Goal: Information Seeking & Learning: Learn about a topic

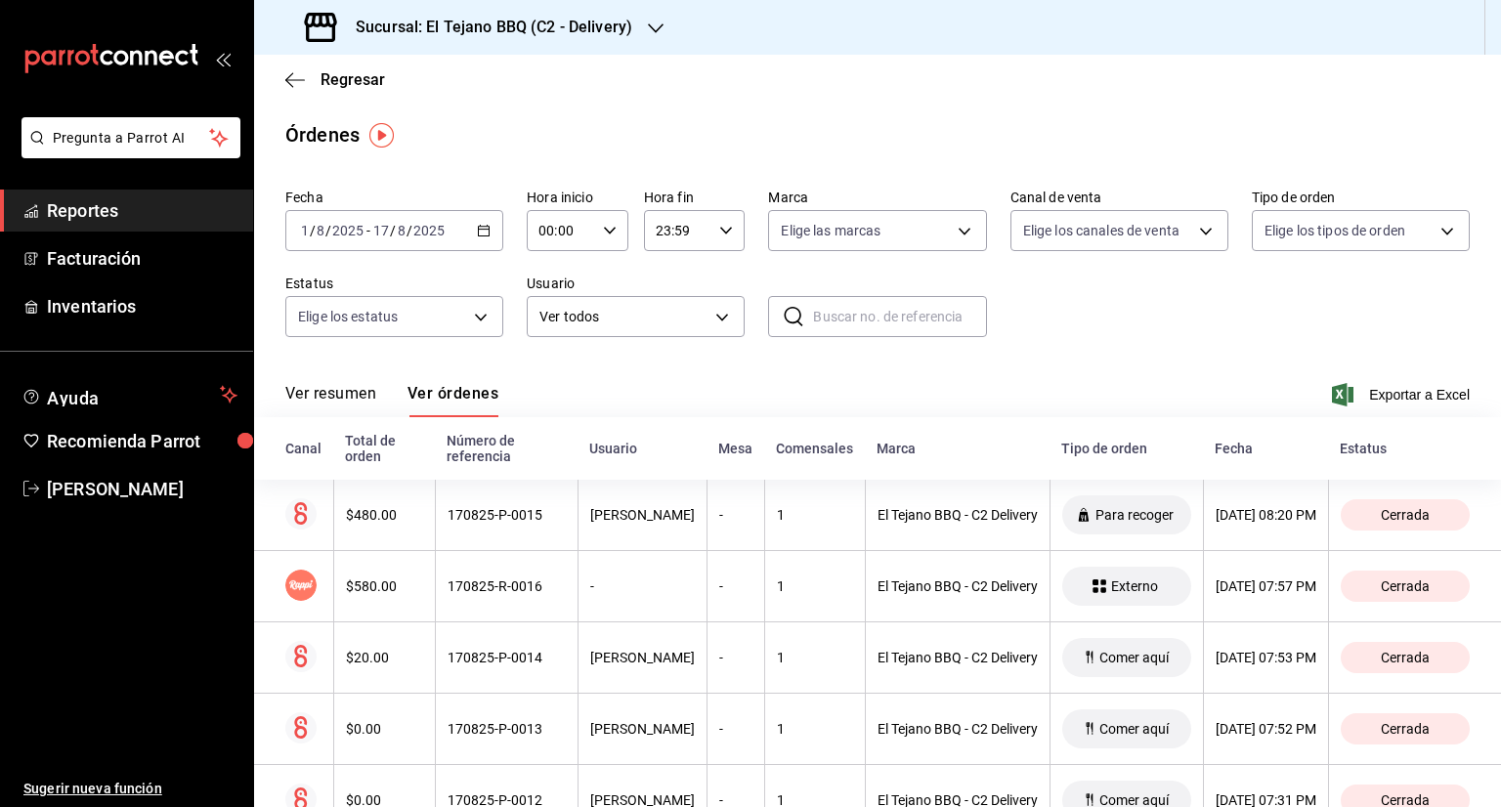
click at [178, 199] on span "Reportes" at bounding box center [142, 210] width 191 height 26
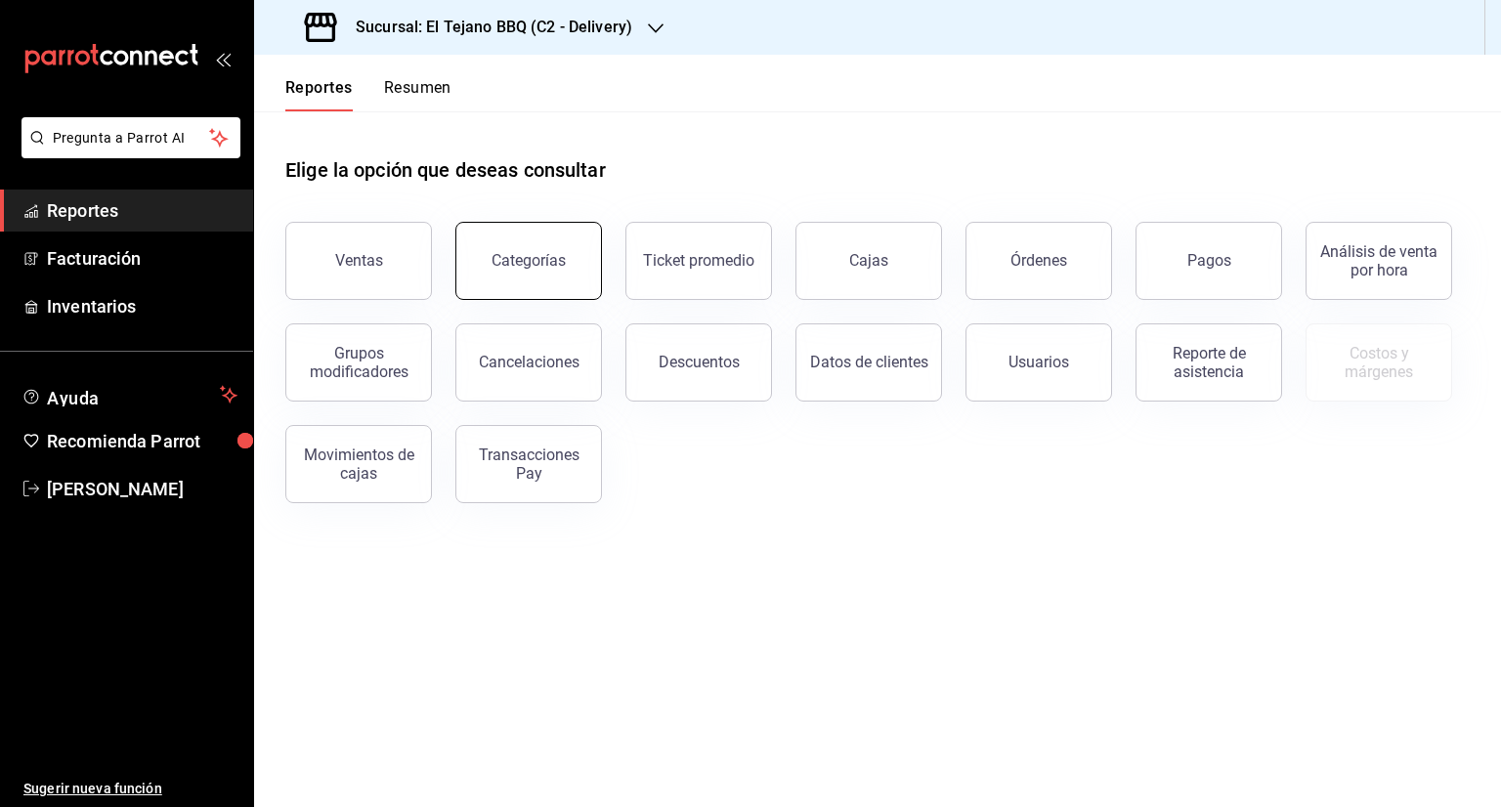
click at [532, 285] on button "Categorías" at bounding box center [528, 261] width 147 height 78
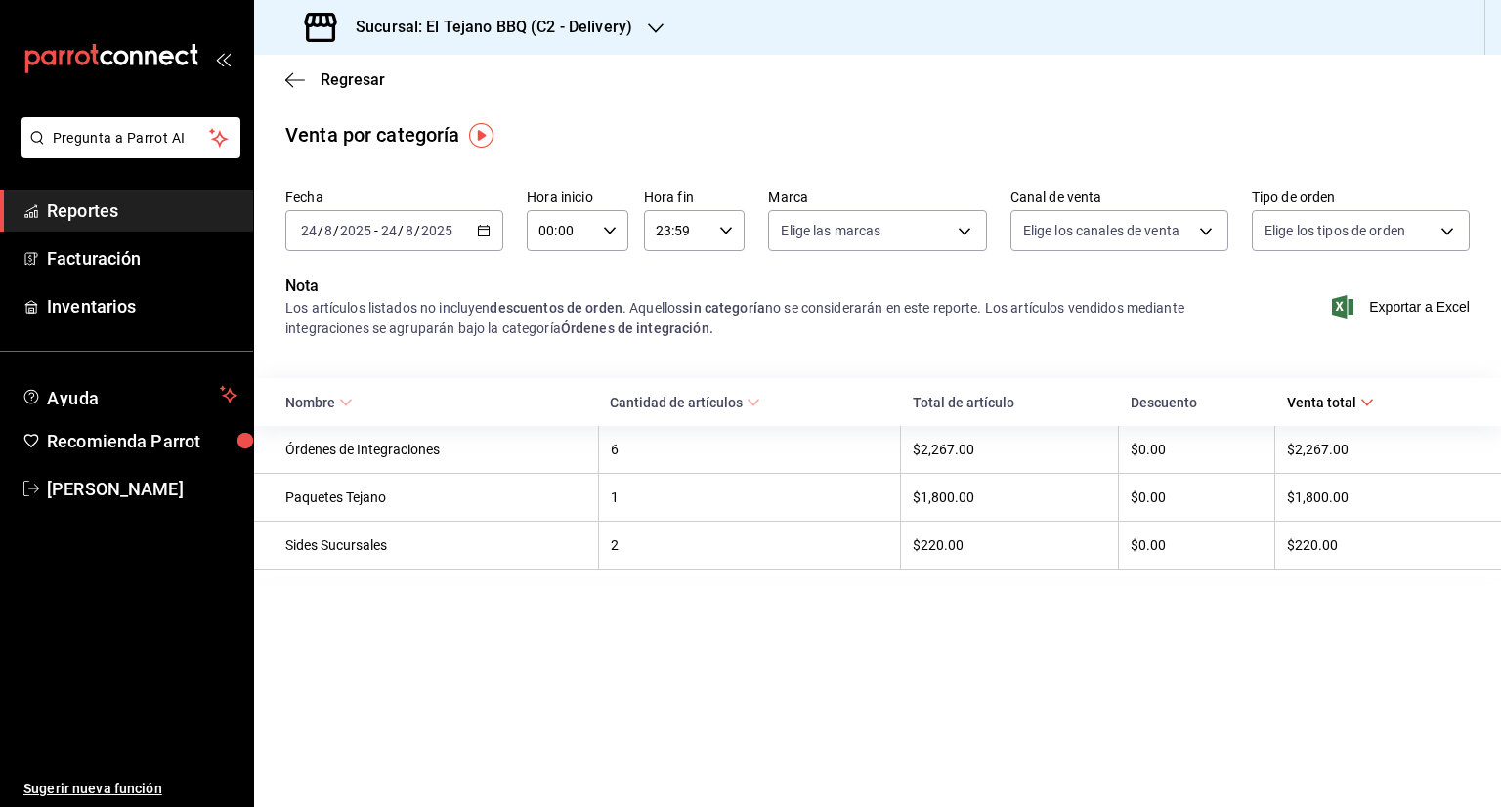
click at [479, 225] on icon "button" at bounding box center [484, 231] width 14 height 14
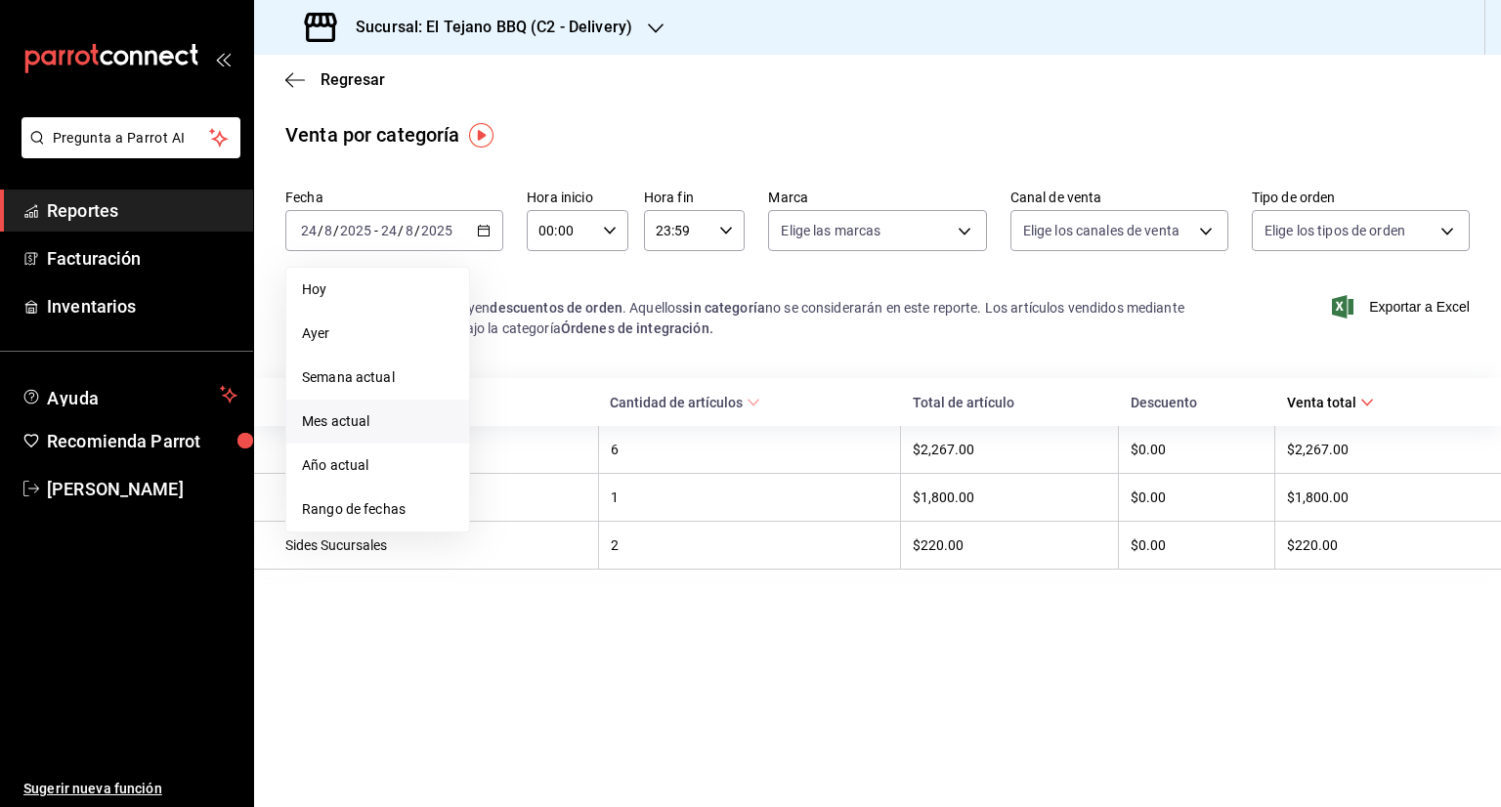
click at [383, 443] on li "Mes actual" at bounding box center [377, 422] width 183 height 44
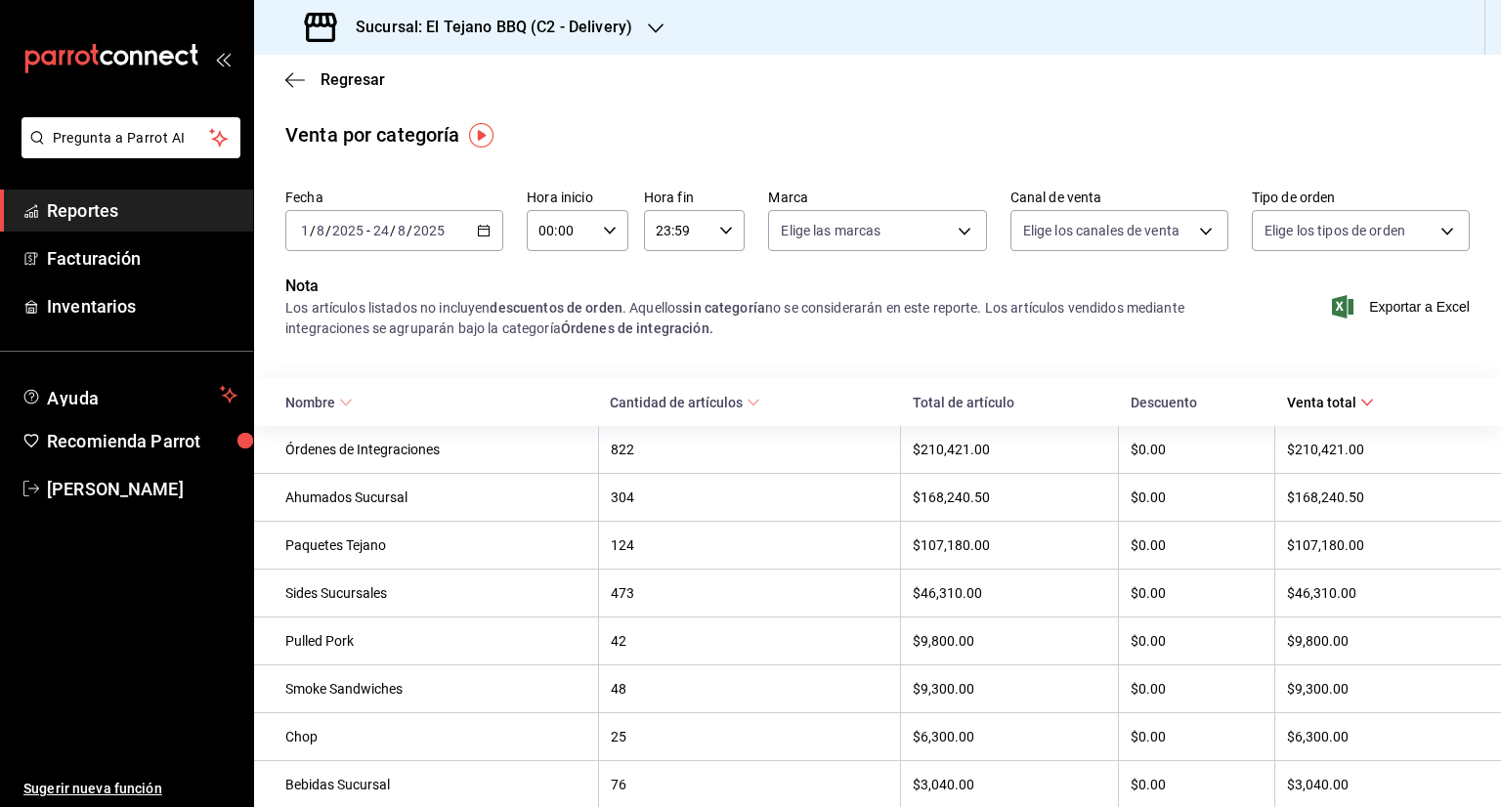
click at [683, 428] on th "822" at bounding box center [749, 450] width 303 height 48
click at [755, 396] on icon at bounding box center [754, 403] width 14 height 14
click at [149, 203] on span "Reportes" at bounding box center [142, 210] width 191 height 26
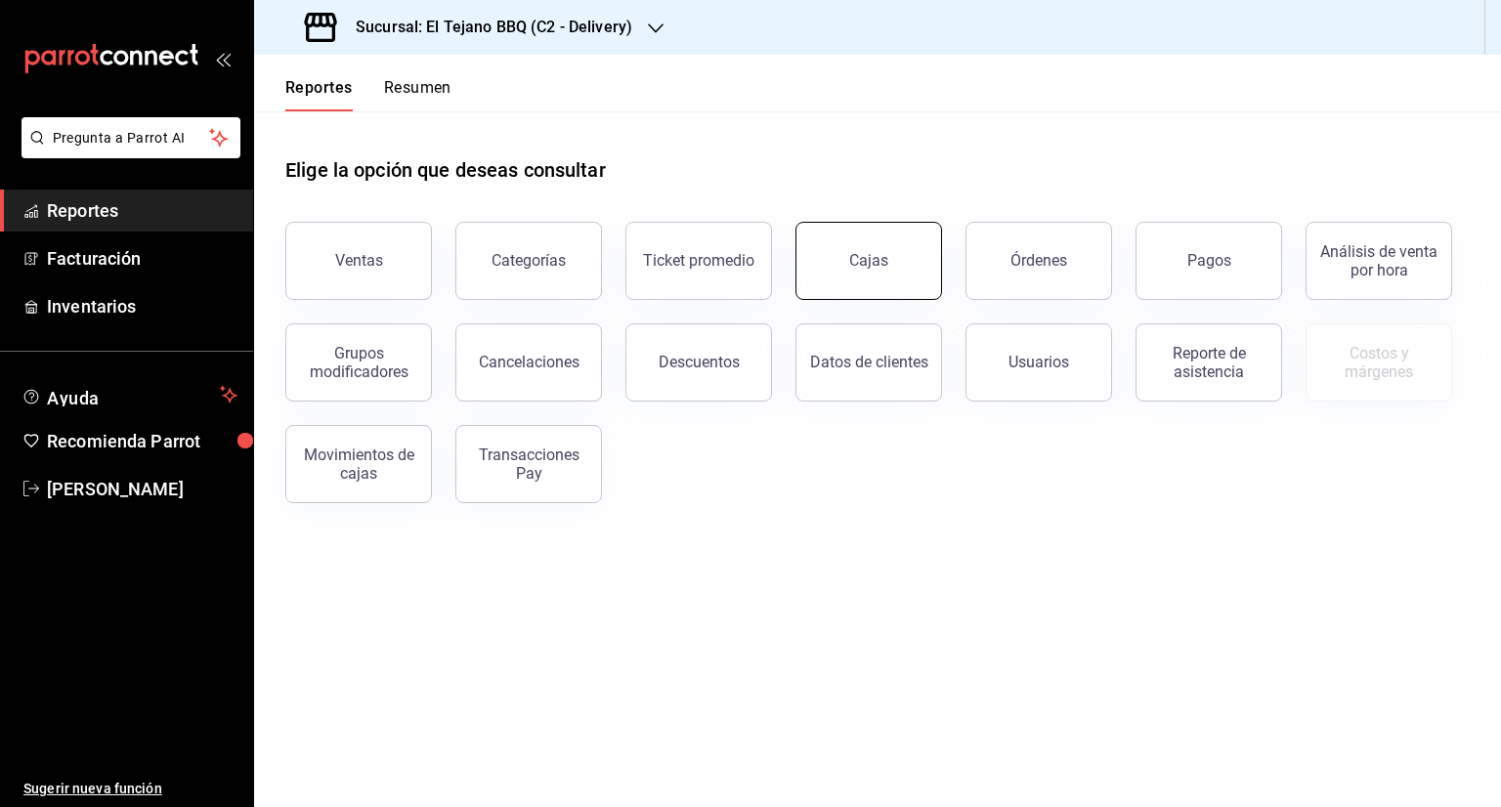
click at [888, 263] on button "Cajas" at bounding box center [868, 261] width 147 height 78
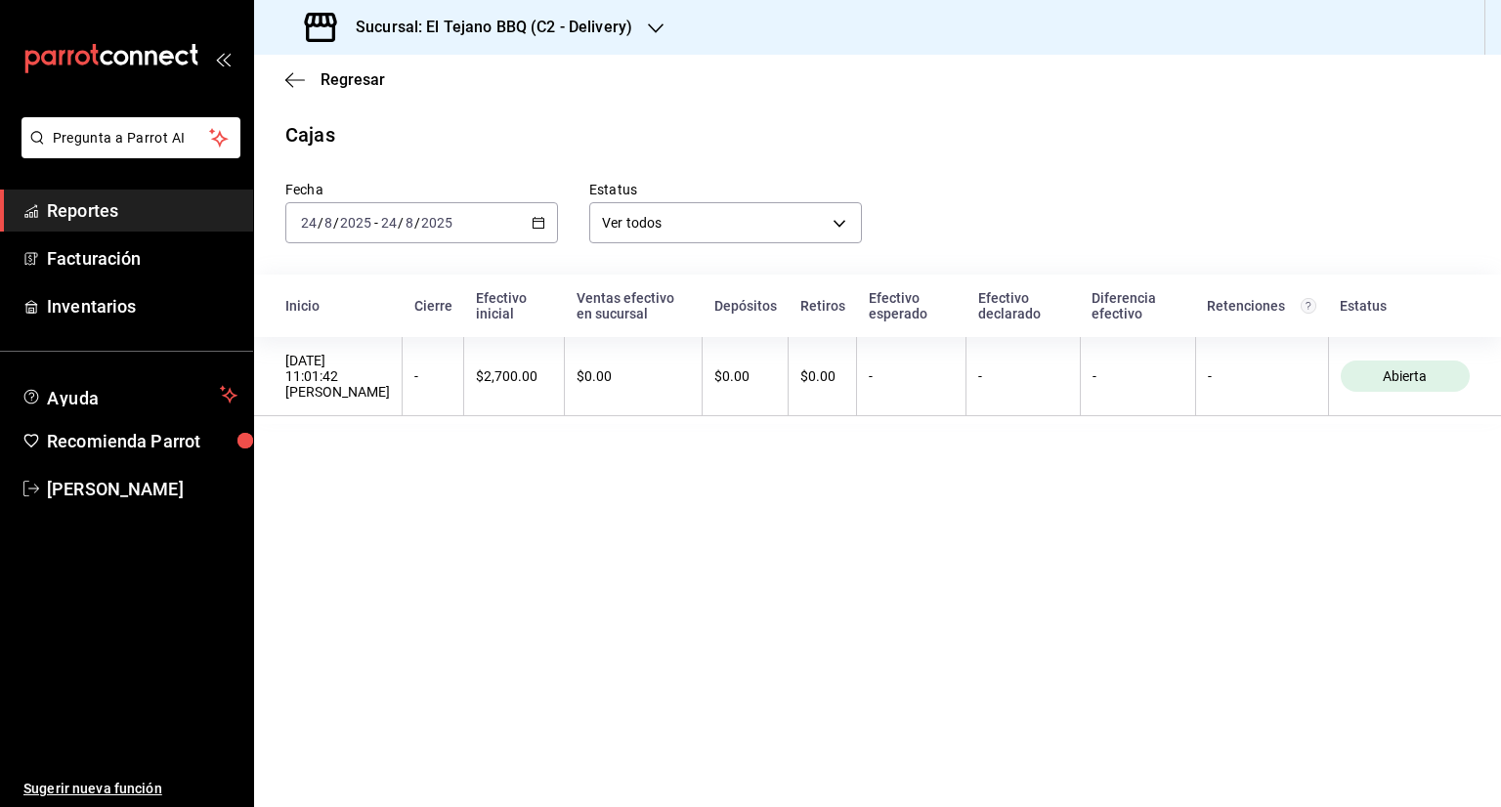
click at [542, 226] on icon "button" at bounding box center [539, 223] width 14 height 14
click at [392, 424] on li "Mes actual" at bounding box center [377, 414] width 183 height 44
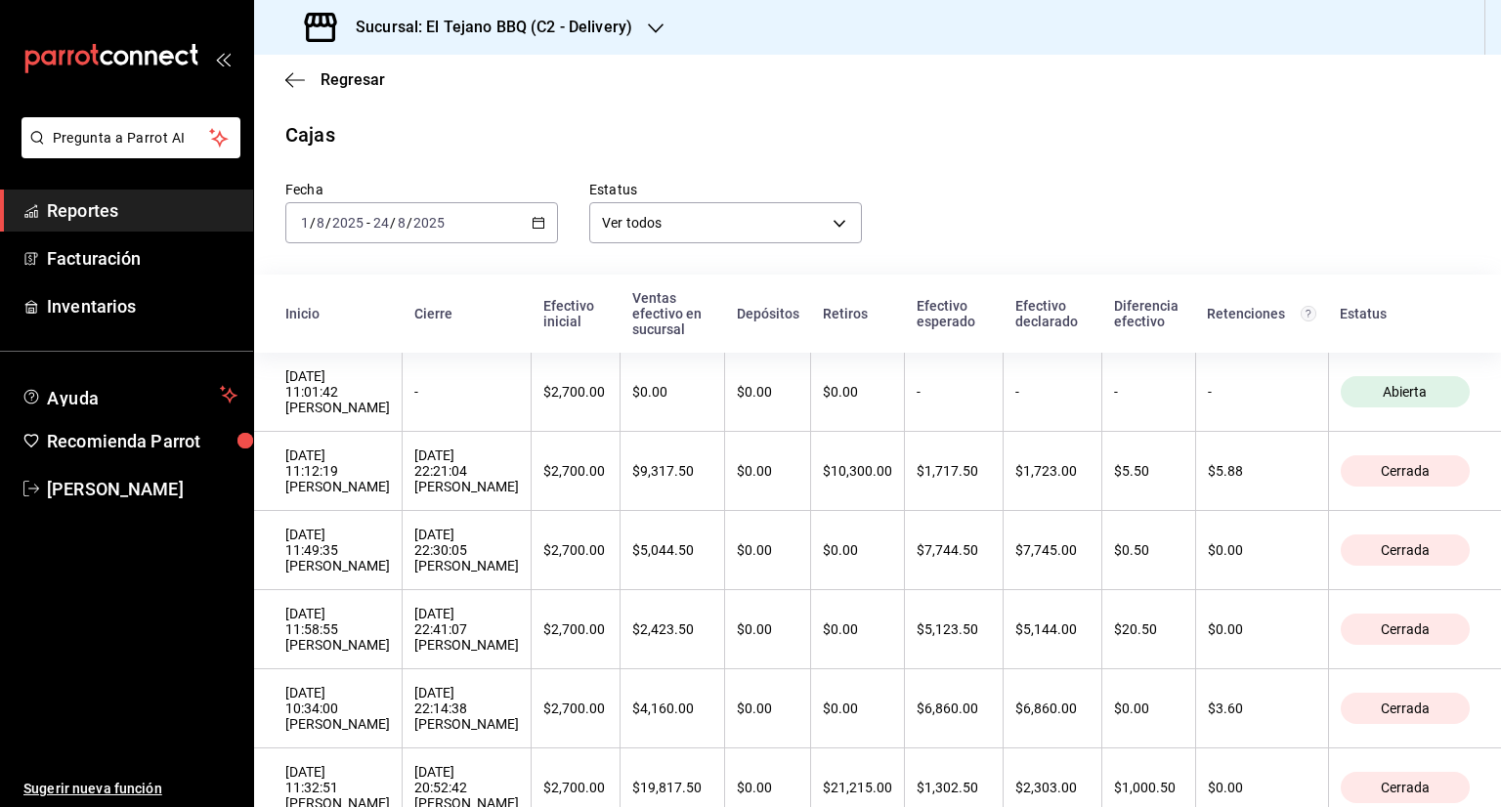
click at [953, 237] on div "Fecha [DATE] [DATE] - [DATE] [DATE] Estatus Ver todos ALL" at bounding box center [862, 197] width 1216 height 94
click at [532, 220] on icon "button" at bounding box center [539, 223] width 14 height 14
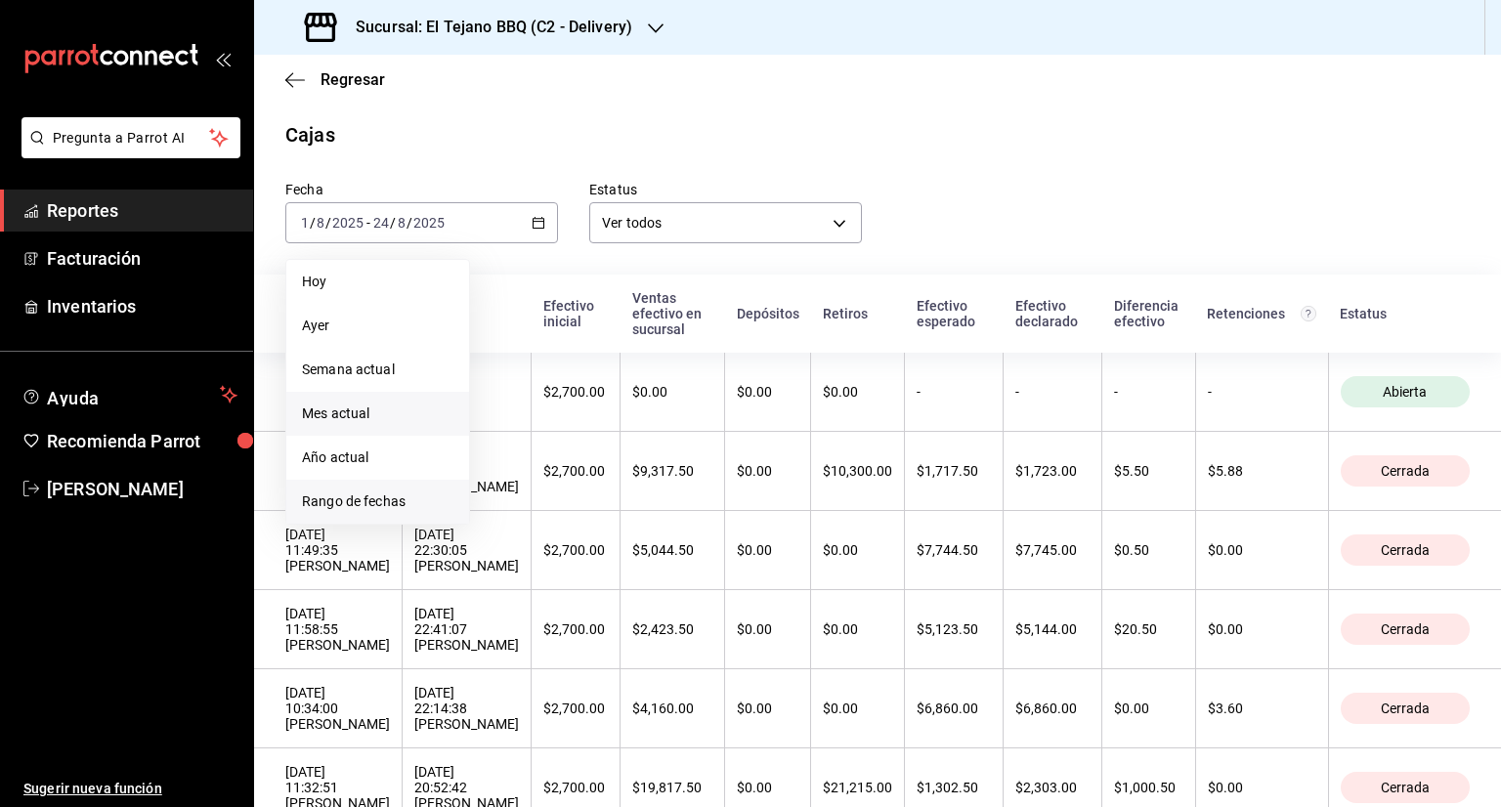
click at [398, 482] on li "Rango de fechas" at bounding box center [377, 502] width 183 height 44
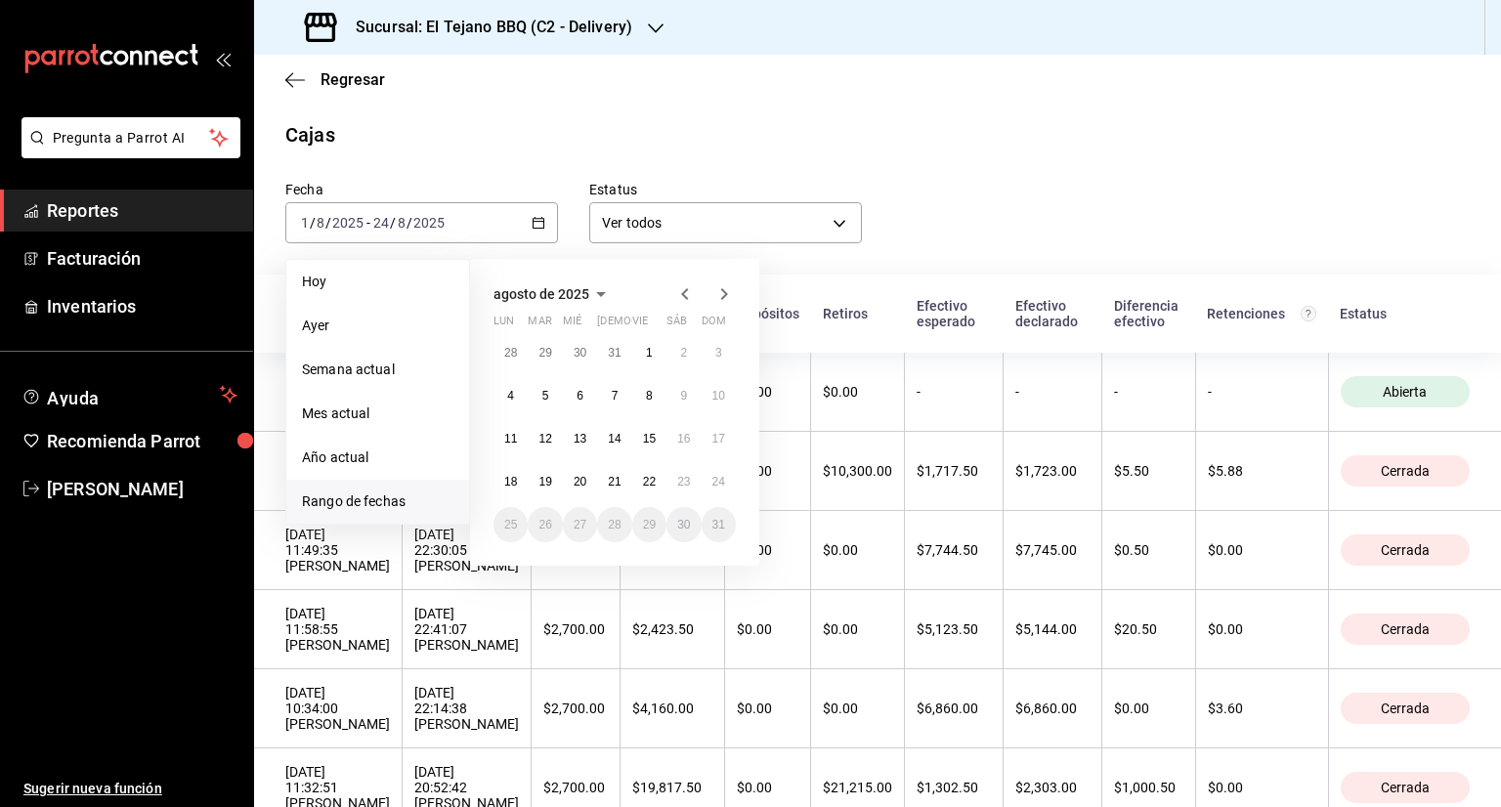
click at [684, 297] on icon "button" at bounding box center [684, 294] width 7 height 12
click at [545, 349] on abbr "1" at bounding box center [545, 353] width 7 height 14
click at [608, 518] on abbr "31" at bounding box center [614, 525] width 13 height 14
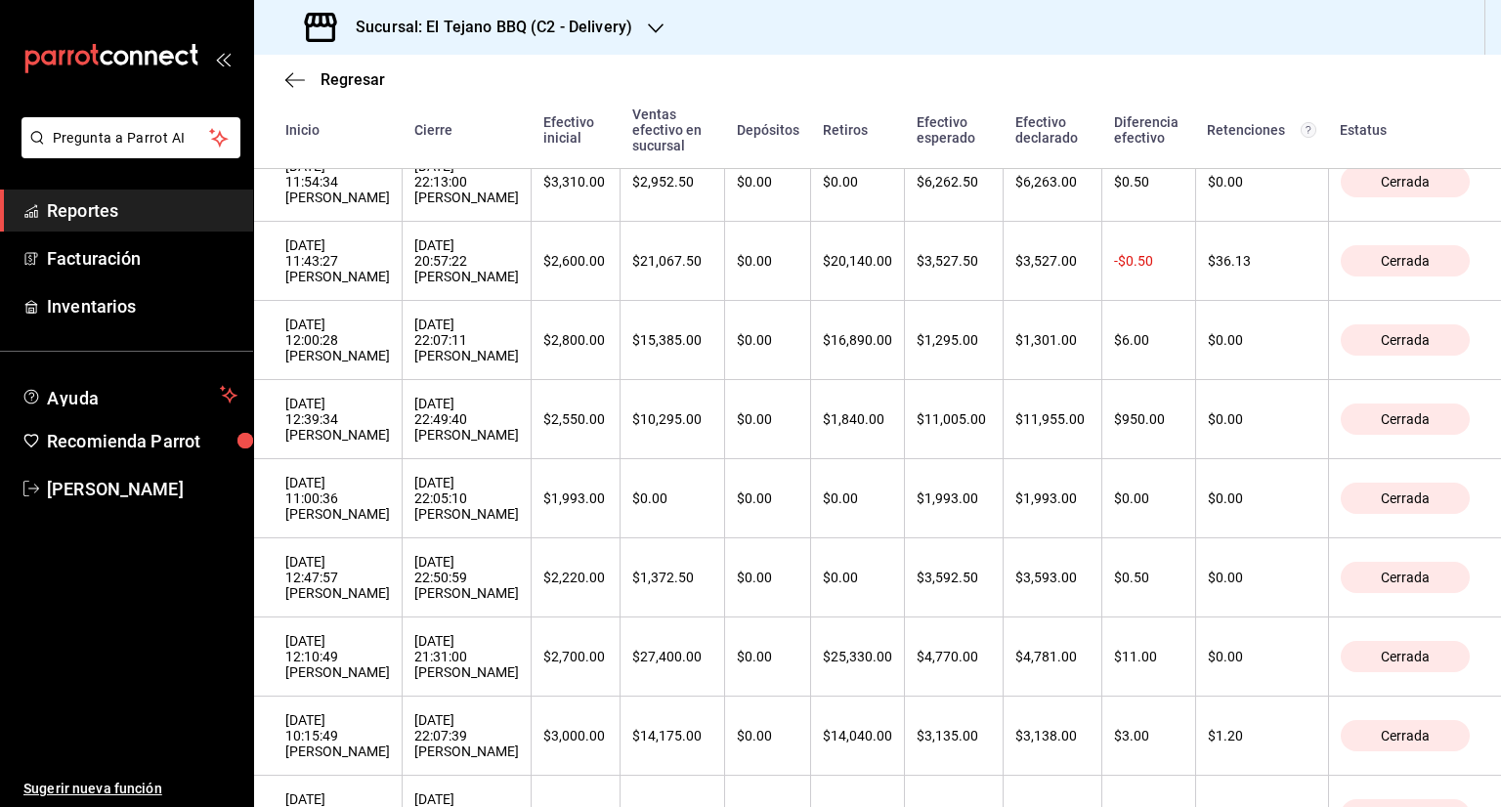
scroll to position [1118, 0]
click at [636, 18] on div "Sucursal: El Tejano BBQ (C2 - Delivery)" at bounding box center [471, 27] width 402 height 55
click at [452, 127] on span "El Tejano BBQ (C1 - Comedor)" at bounding box center [361, 128] width 183 height 21
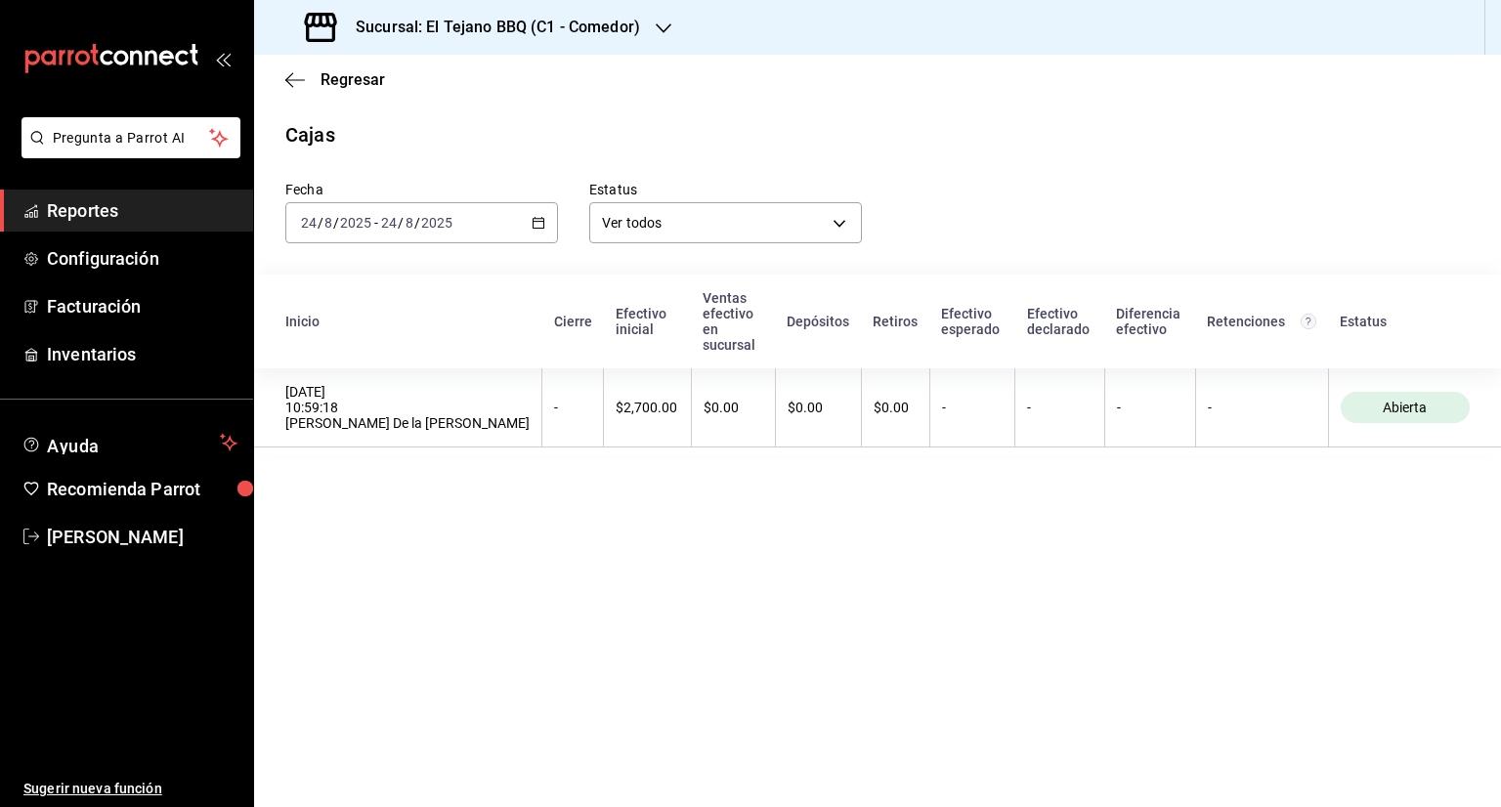
click at [537, 232] on div "[DATE] [DATE] - [DATE] [DATE]" at bounding box center [421, 222] width 273 height 41
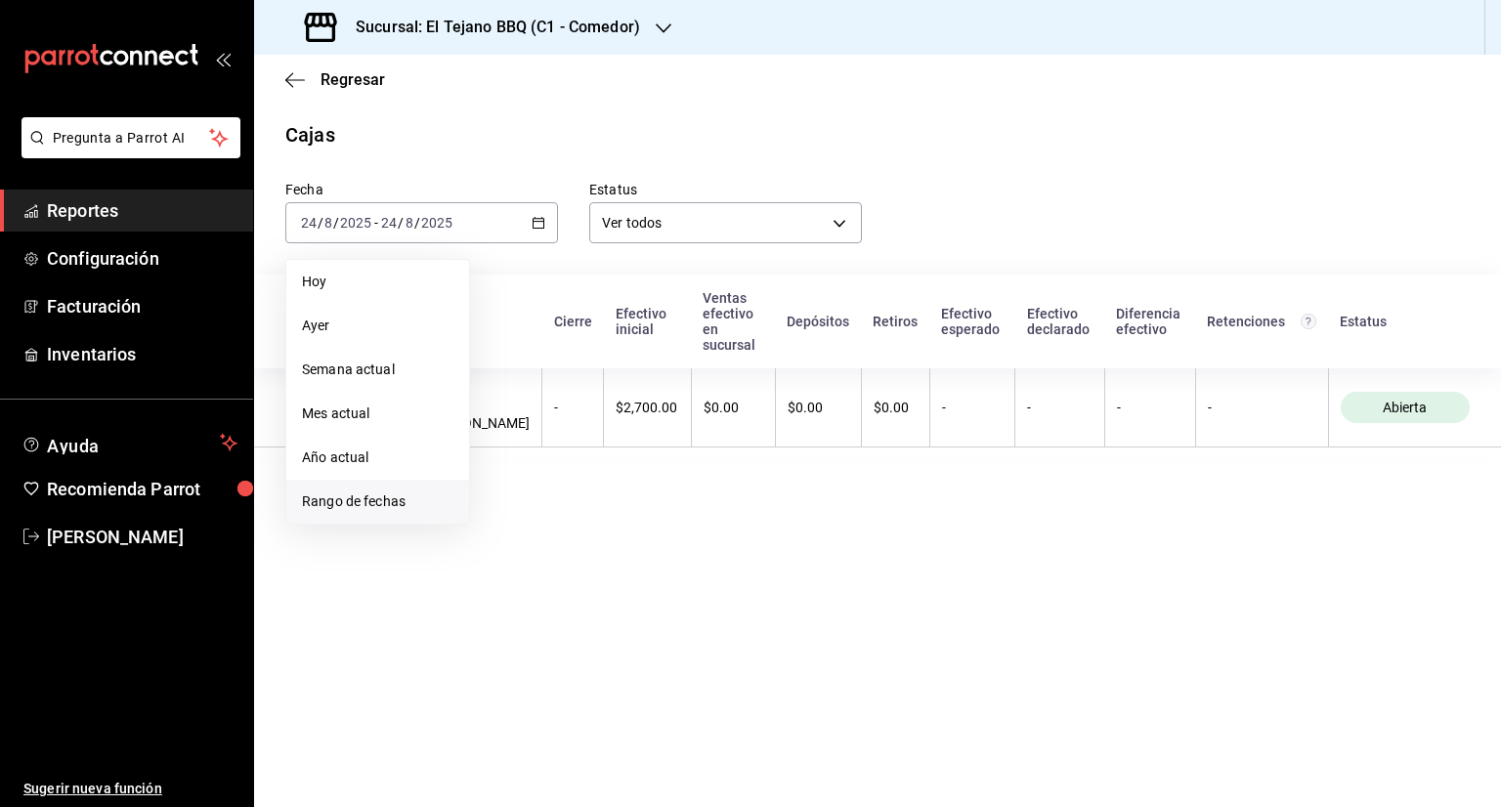
click at [412, 492] on span "Rango de fechas" at bounding box center [377, 502] width 151 height 21
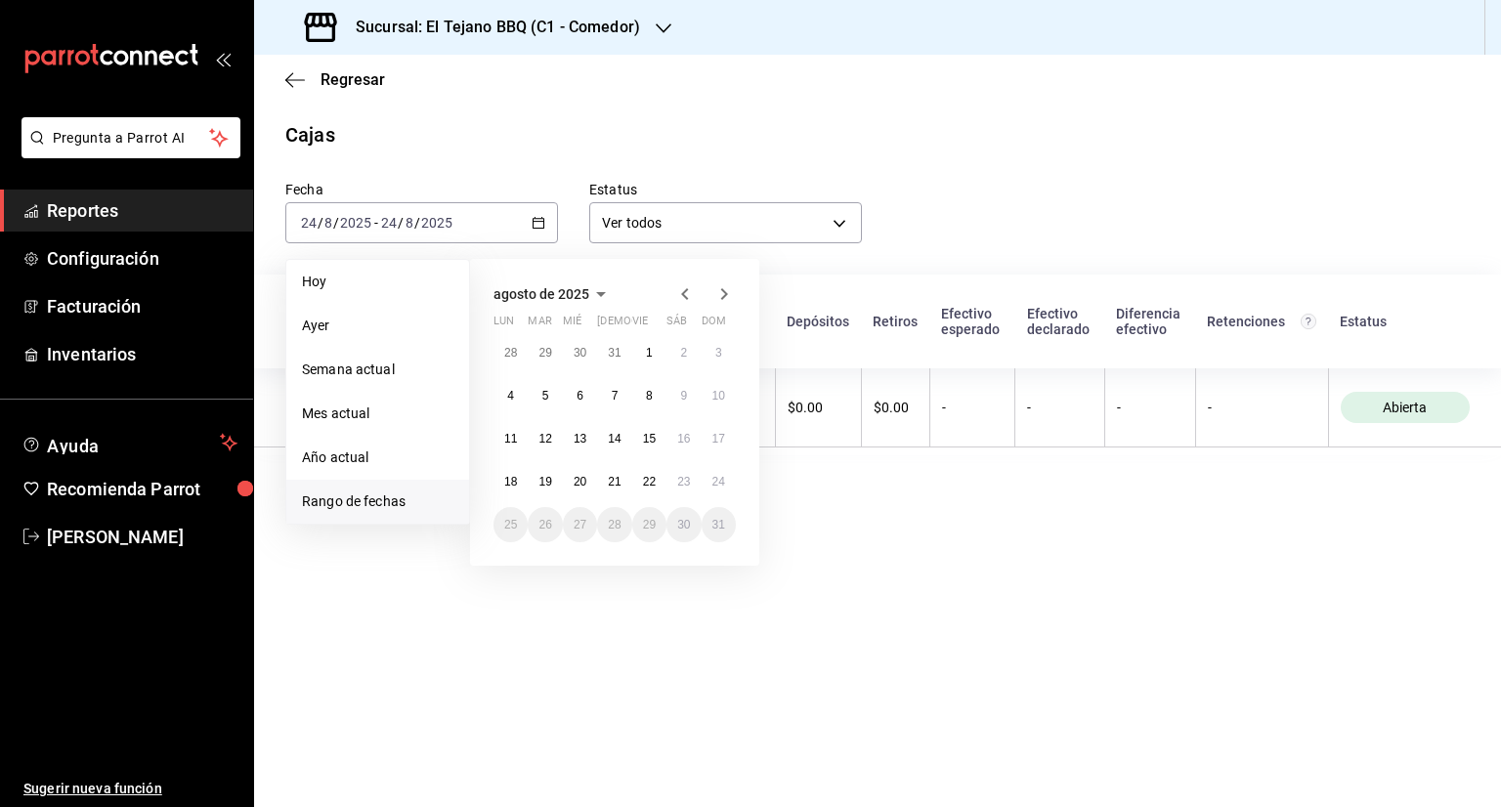
click at [684, 293] on icon "button" at bounding box center [684, 294] width 7 height 12
click at [651, 354] on abbr "1" at bounding box center [649, 353] width 7 height 14
click at [687, 302] on icon "button" at bounding box center [684, 293] width 23 height 23
click at [539, 352] on abbr "29" at bounding box center [544, 353] width 13 height 14
click at [610, 529] on abbr "31" at bounding box center [614, 525] width 13 height 14
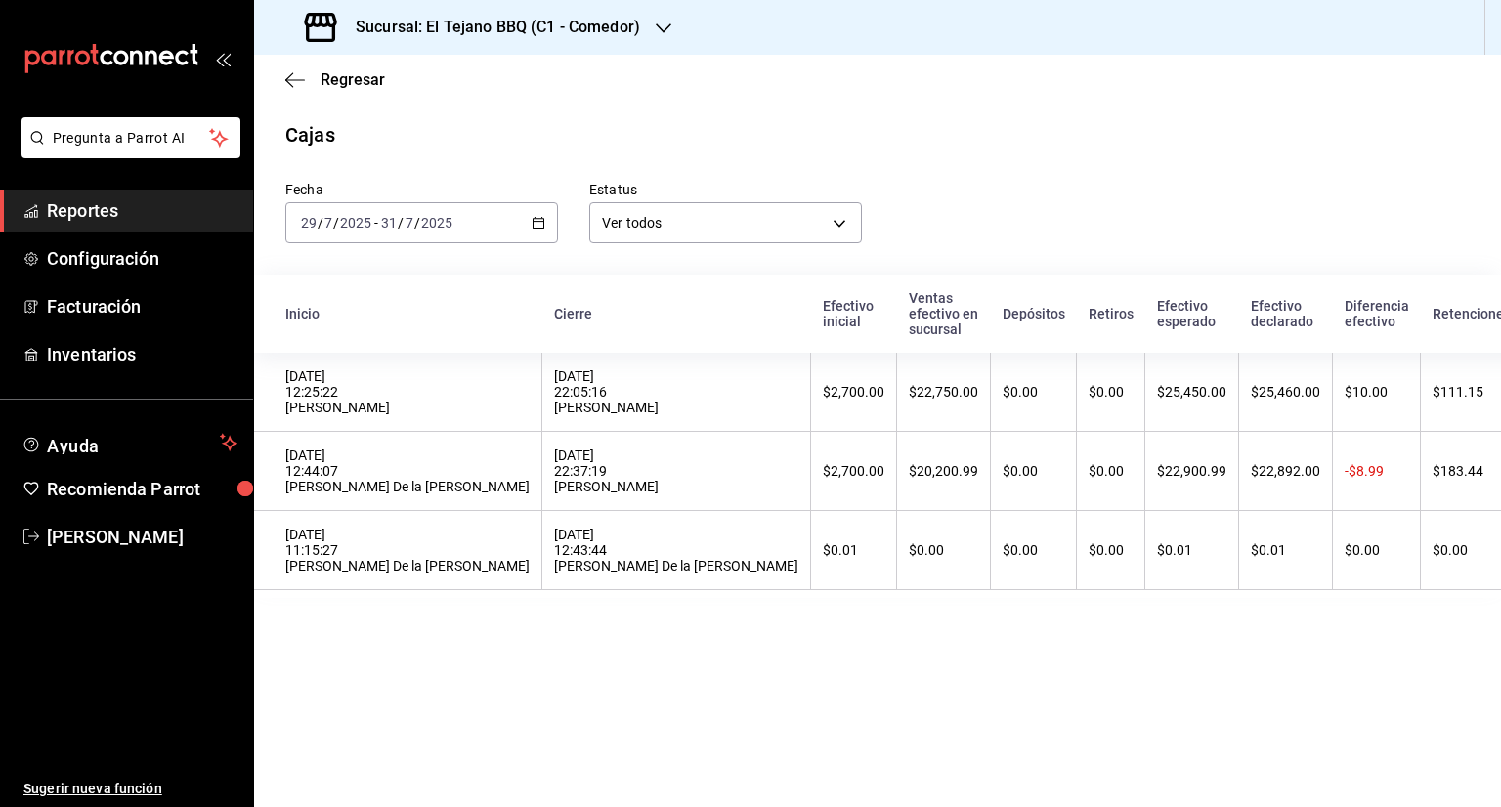
click at [536, 232] on div "[DATE] [DATE] - [DATE] [DATE]" at bounding box center [421, 222] width 273 height 41
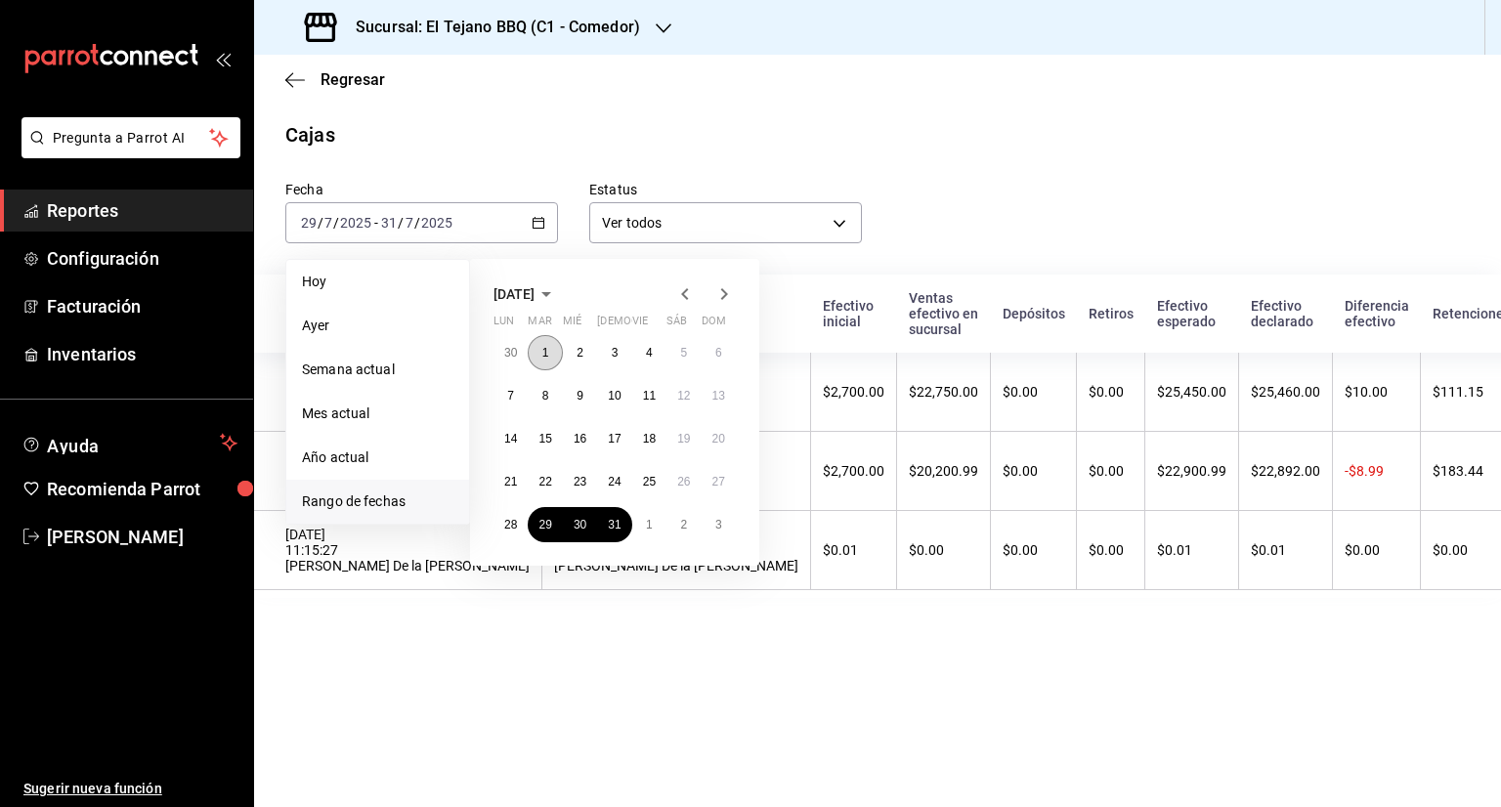
click at [543, 356] on abbr "1" at bounding box center [545, 353] width 7 height 14
click at [620, 529] on abbr "31" at bounding box center [614, 525] width 13 height 14
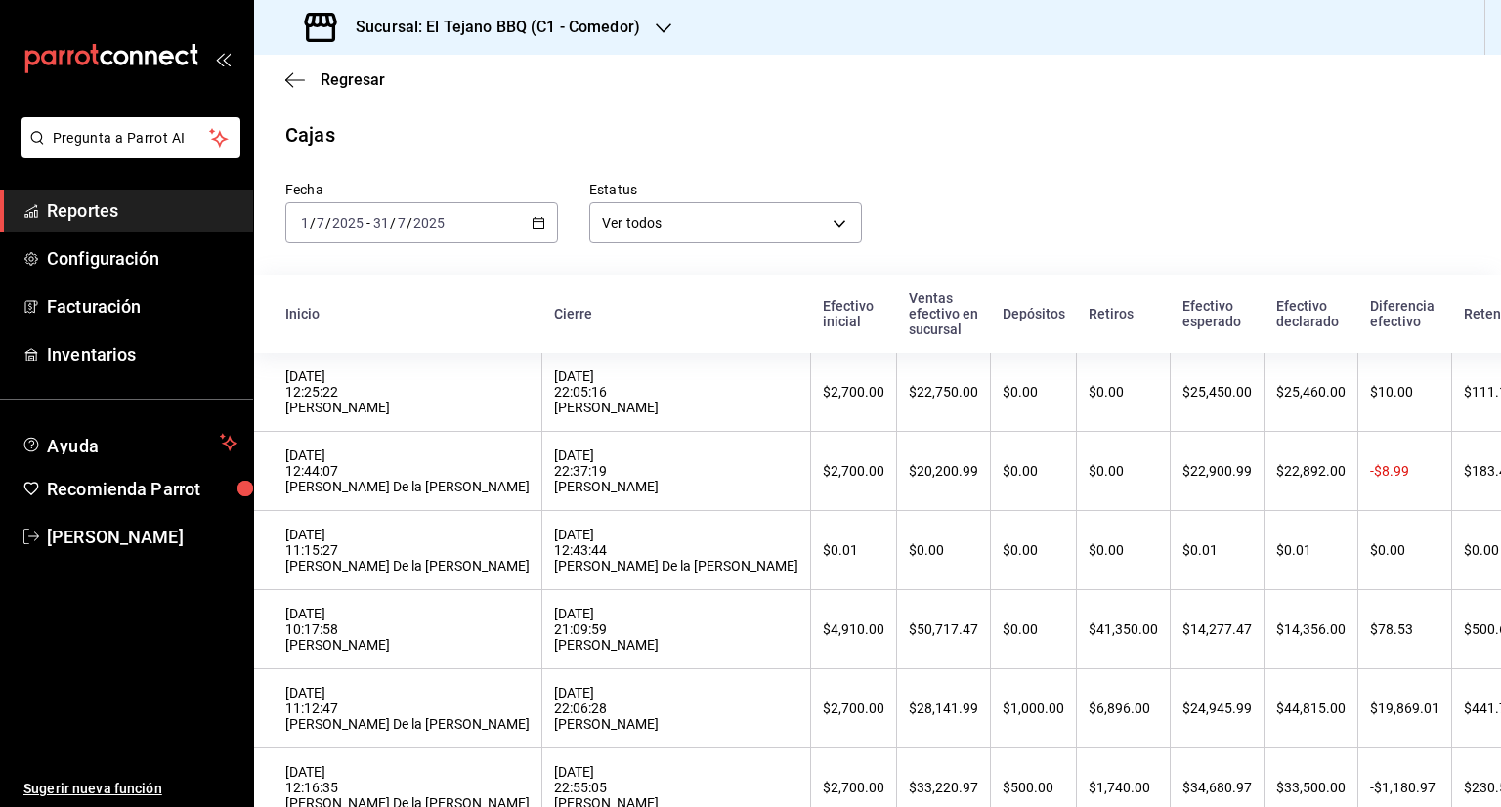
click at [540, 211] on div "[DATE] [DATE] - [DATE] [DATE]" at bounding box center [421, 222] width 273 height 41
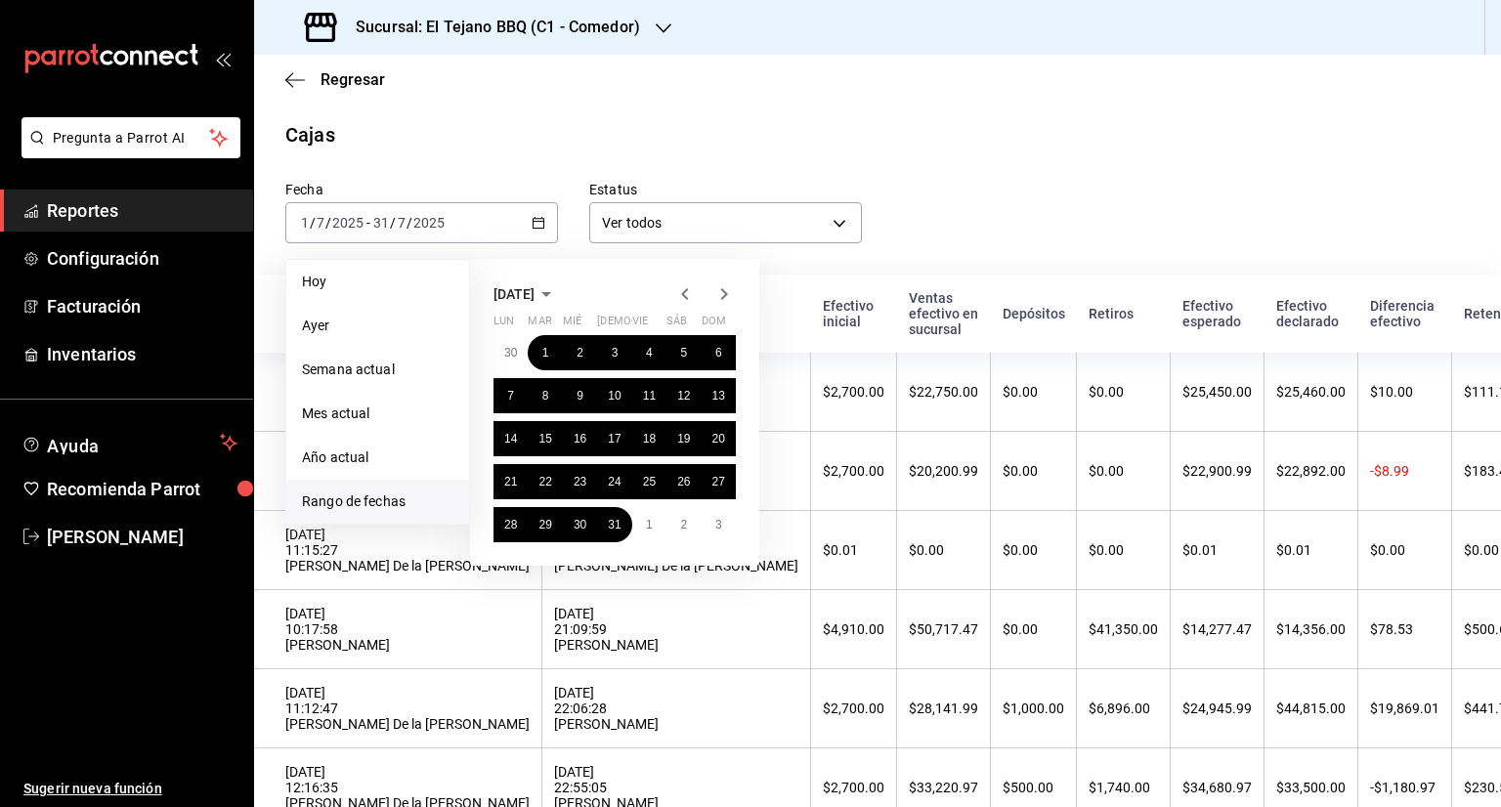
click at [676, 289] on icon "button" at bounding box center [684, 293] width 23 height 23
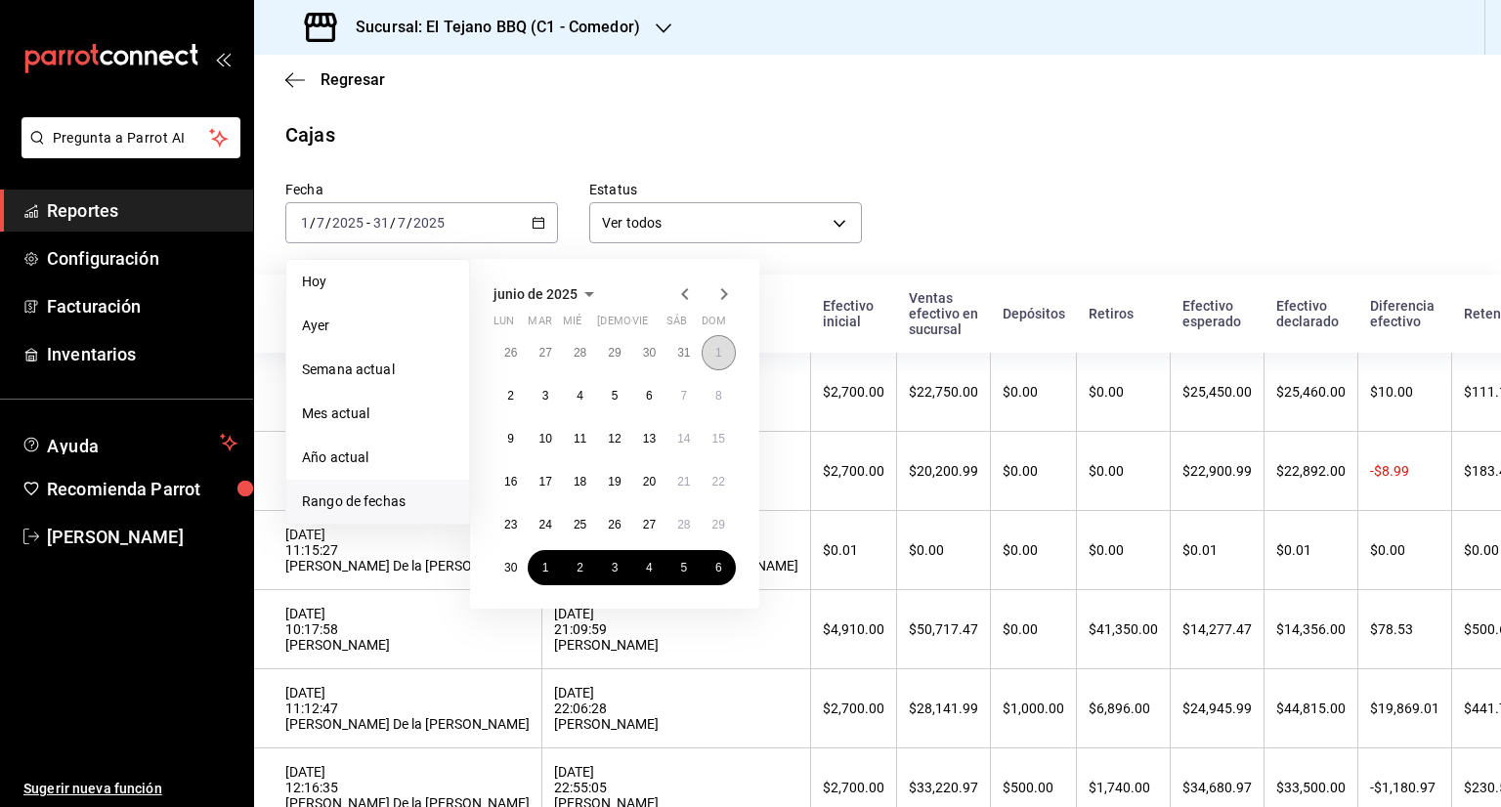
click at [727, 365] on button "1" at bounding box center [719, 352] width 34 height 35
click at [512, 557] on button "30" at bounding box center [511, 567] width 34 height 35
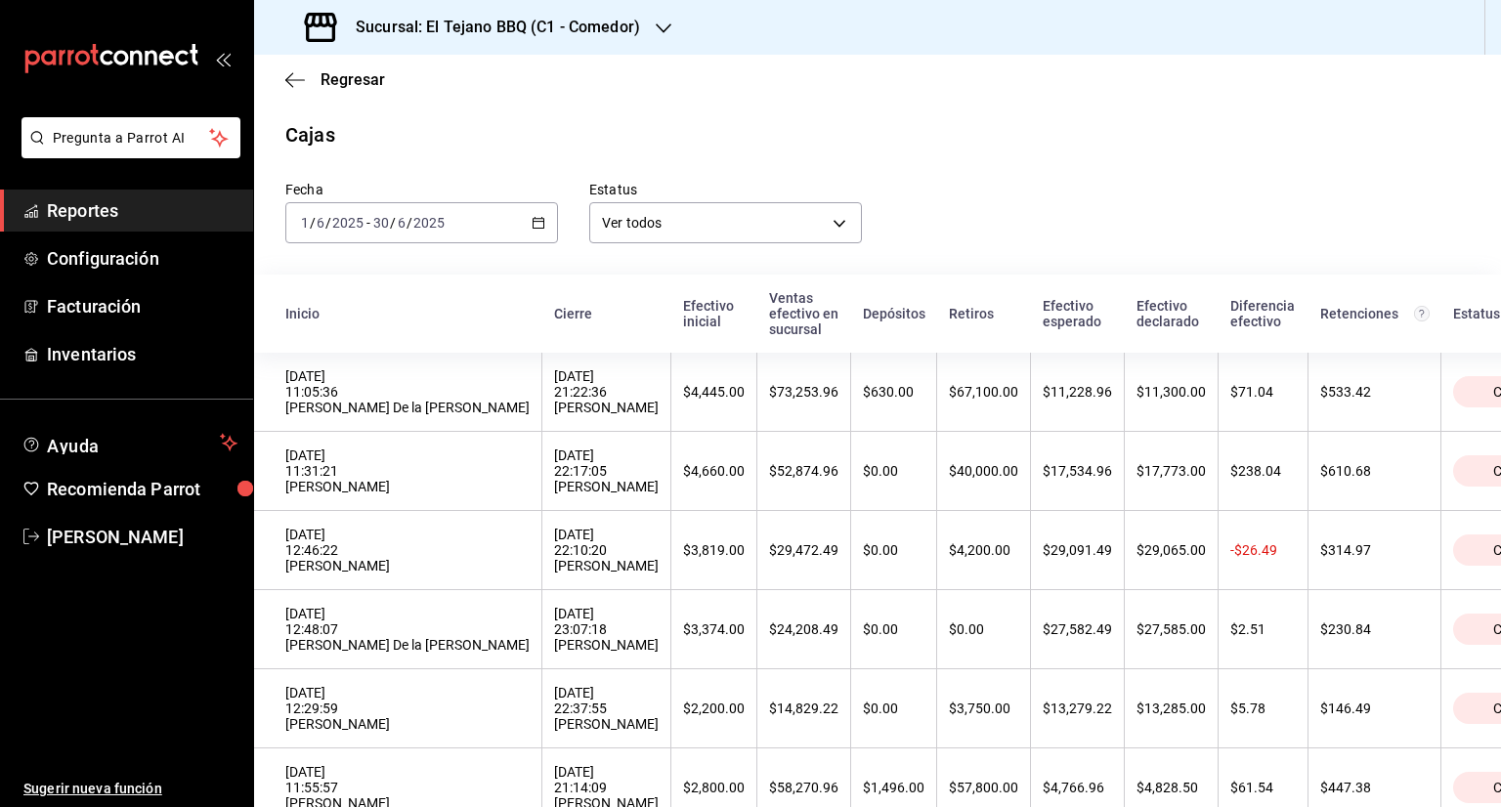
click at [111, 207] on span "Reportes" at bounding box center [142, 210] width 191 height 26
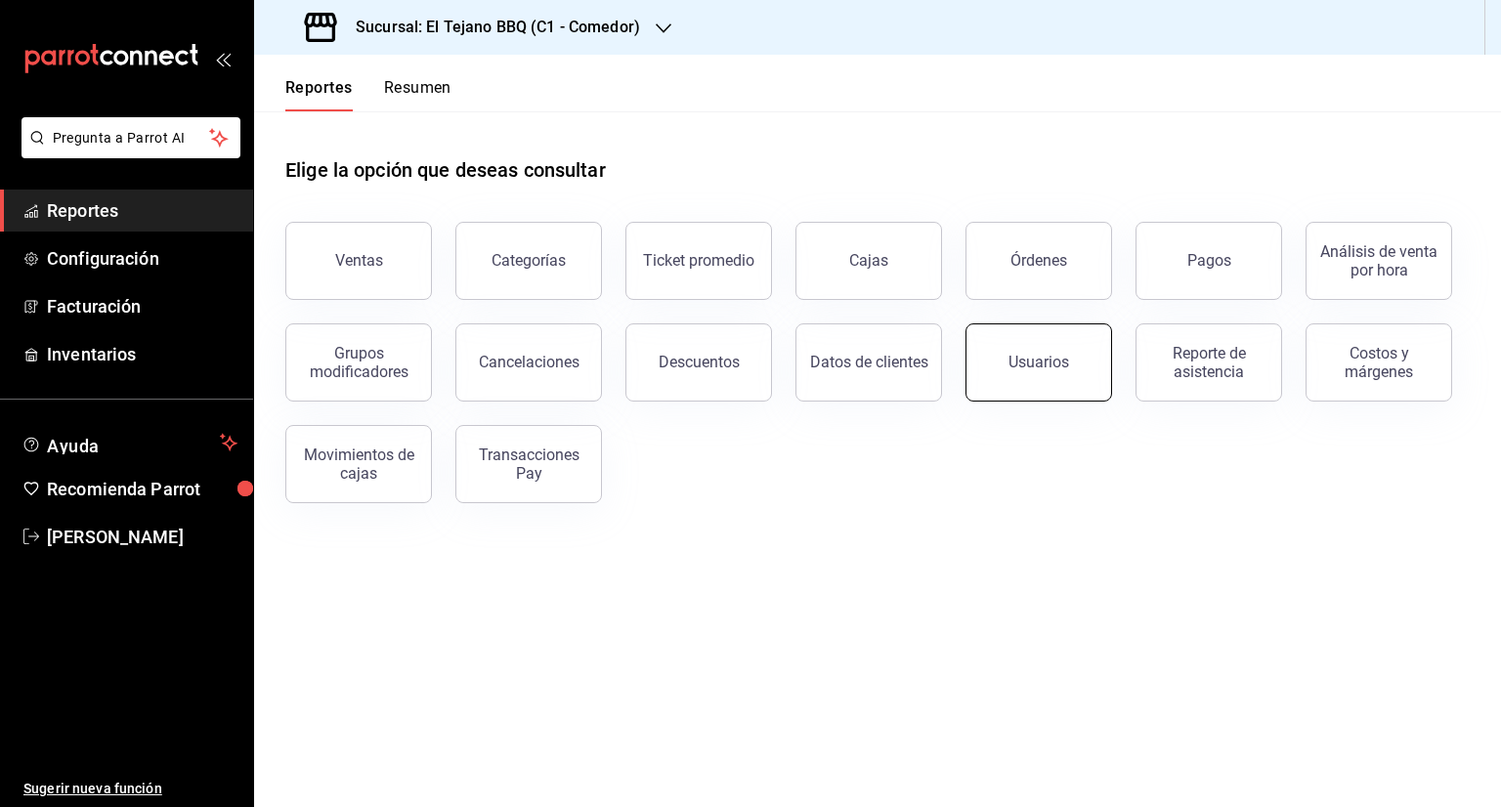
click at [1032, 365] on div "Usuarios" at bounding box center [1039, 362] width 61 height 19
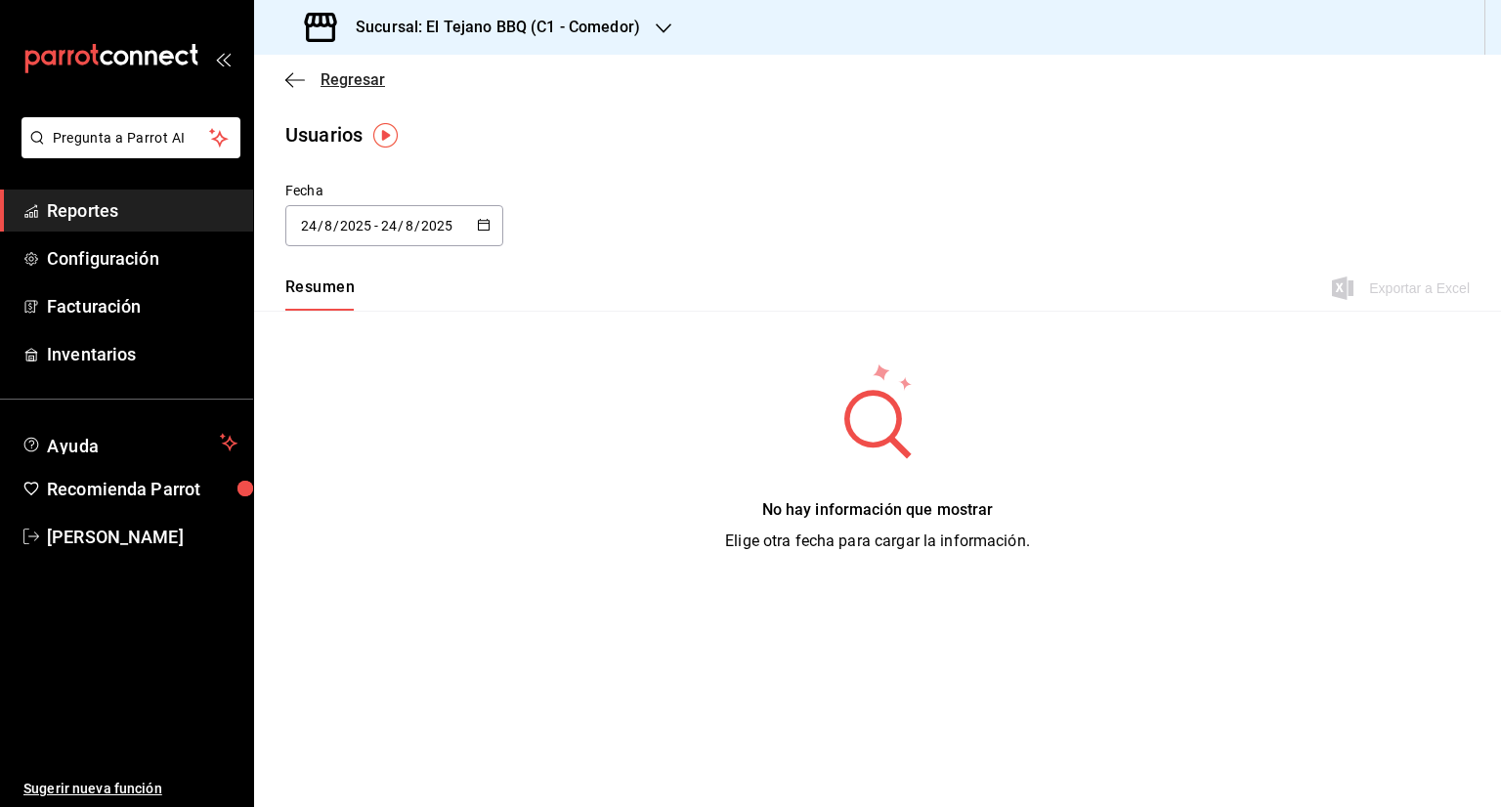
click at [293, 81] on icon "button" at bounding box center [295, 80] width 20 height 18
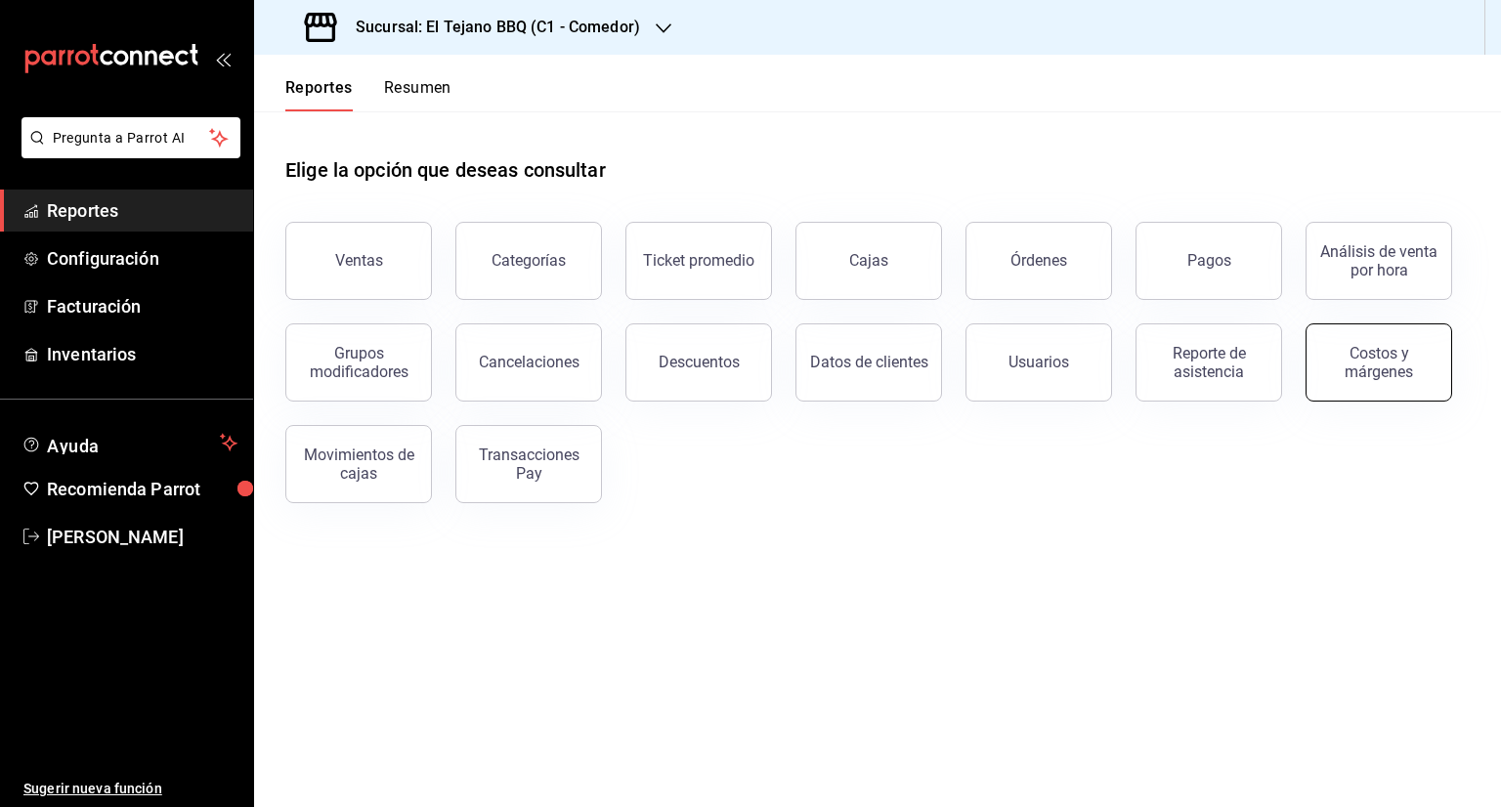
click at [1352, 377] on div "Costos y márgenes" at bounding box center [1378, 362] width 121 height 37
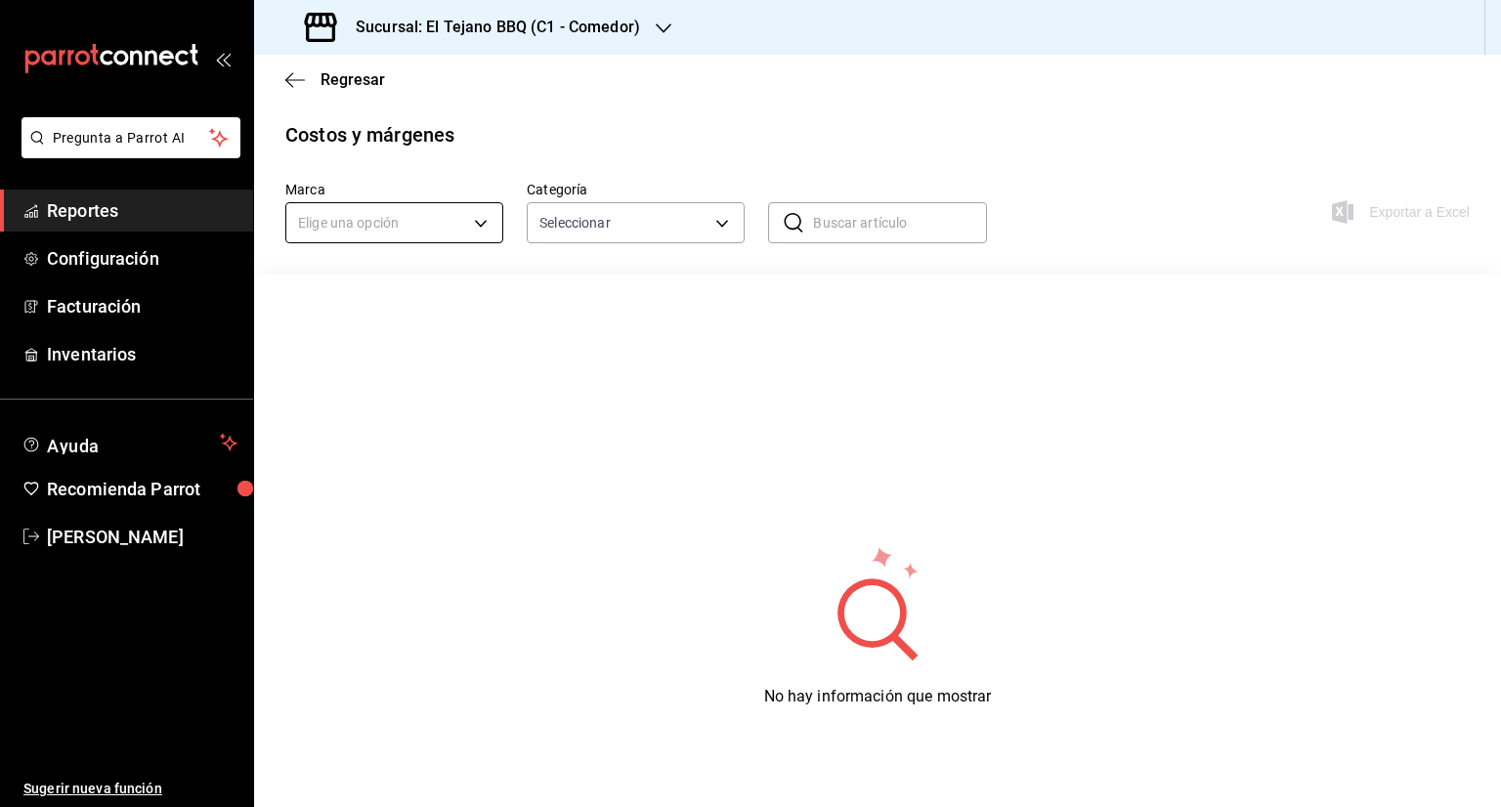
click at [482, 222] on body "Pregunta a Parrot AI Reportes Configuración Facturación Inventarios Ayuda Recom…" at bounding box center [750, 403] width 1501 height 807
click at [434, 314] on li "El Tejano BBQ C1 Comedor" at bounding box center [392, 316] width 213 height 32
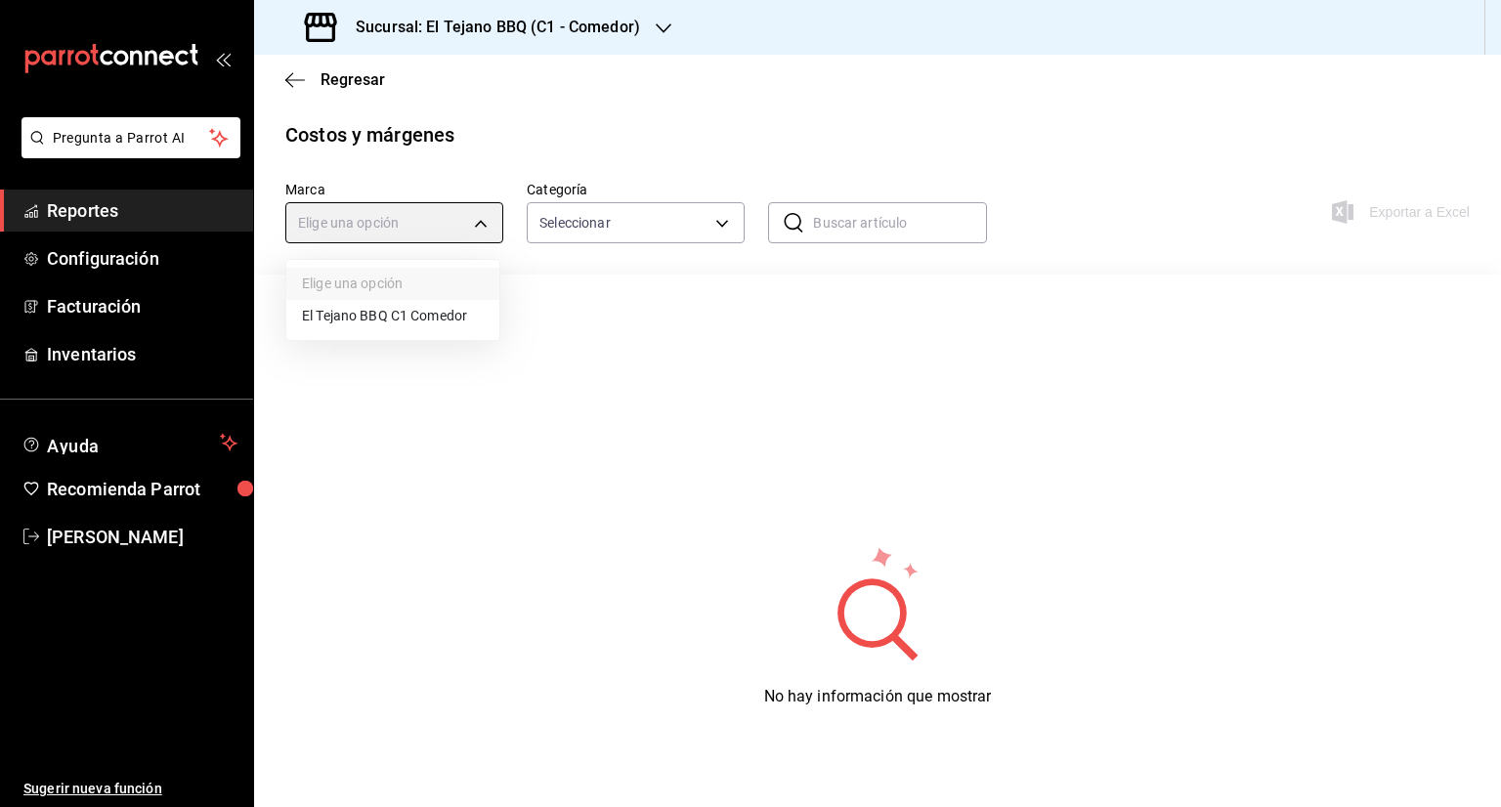
type input "c94772c4-3311-41c2-8861-4f79a687b49f"
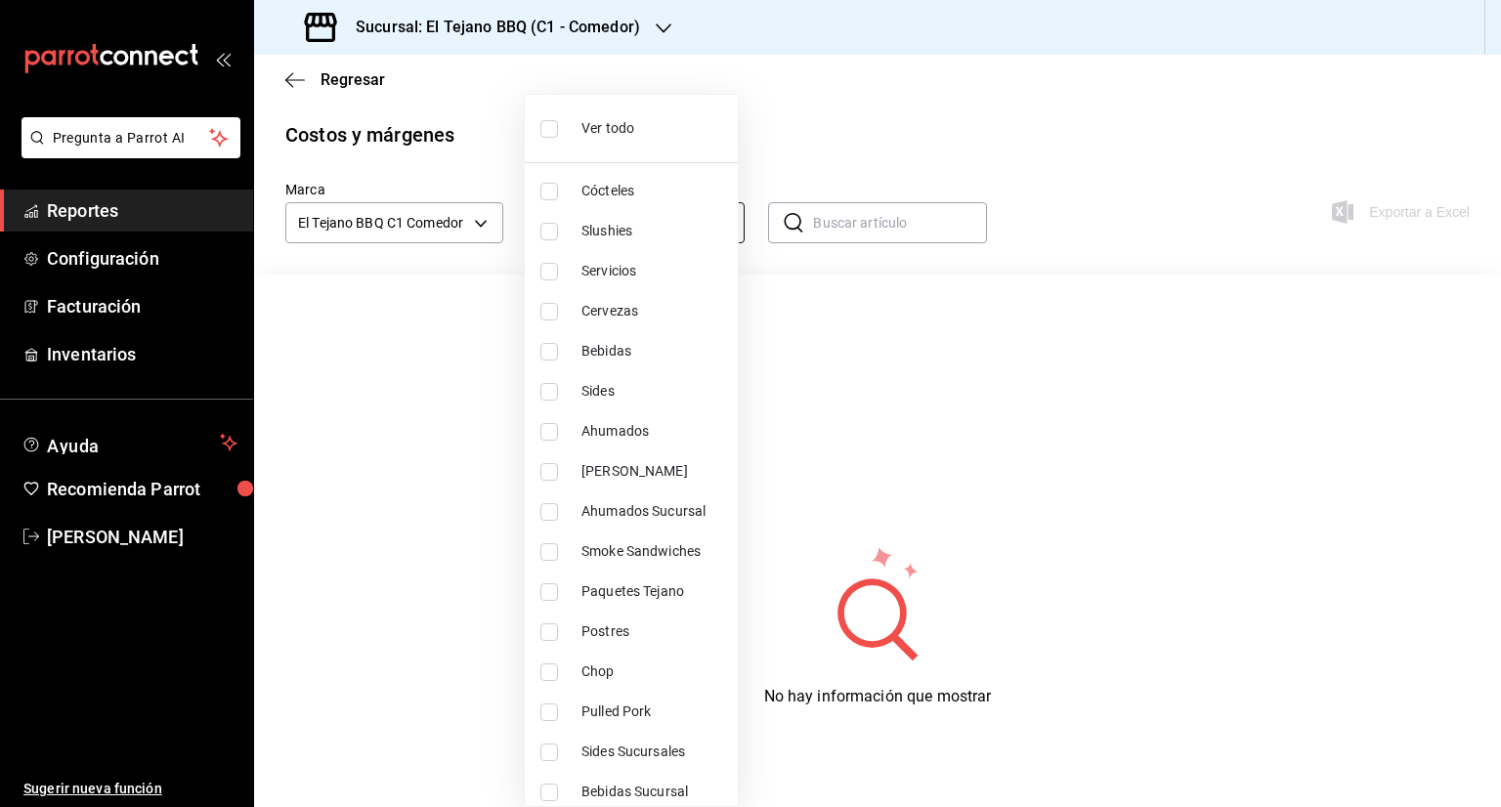
click at [708, 211] on body "Pregunta a Parrot AI Reportes Configuración Facturación Inventarios Ayuda Recom…" at bounding box center [750, 403] width 1501 height 807
click at [549, 308] on input "checkbox" at bounding box center [549, 312] width 18 height 18
checkbox input "true"
type input "a518b7fe-21b2-4cae-9ad2-2b7546b053b1"
click at [852, 443] on div at bounding box center [750, 403] width 1501 height 807
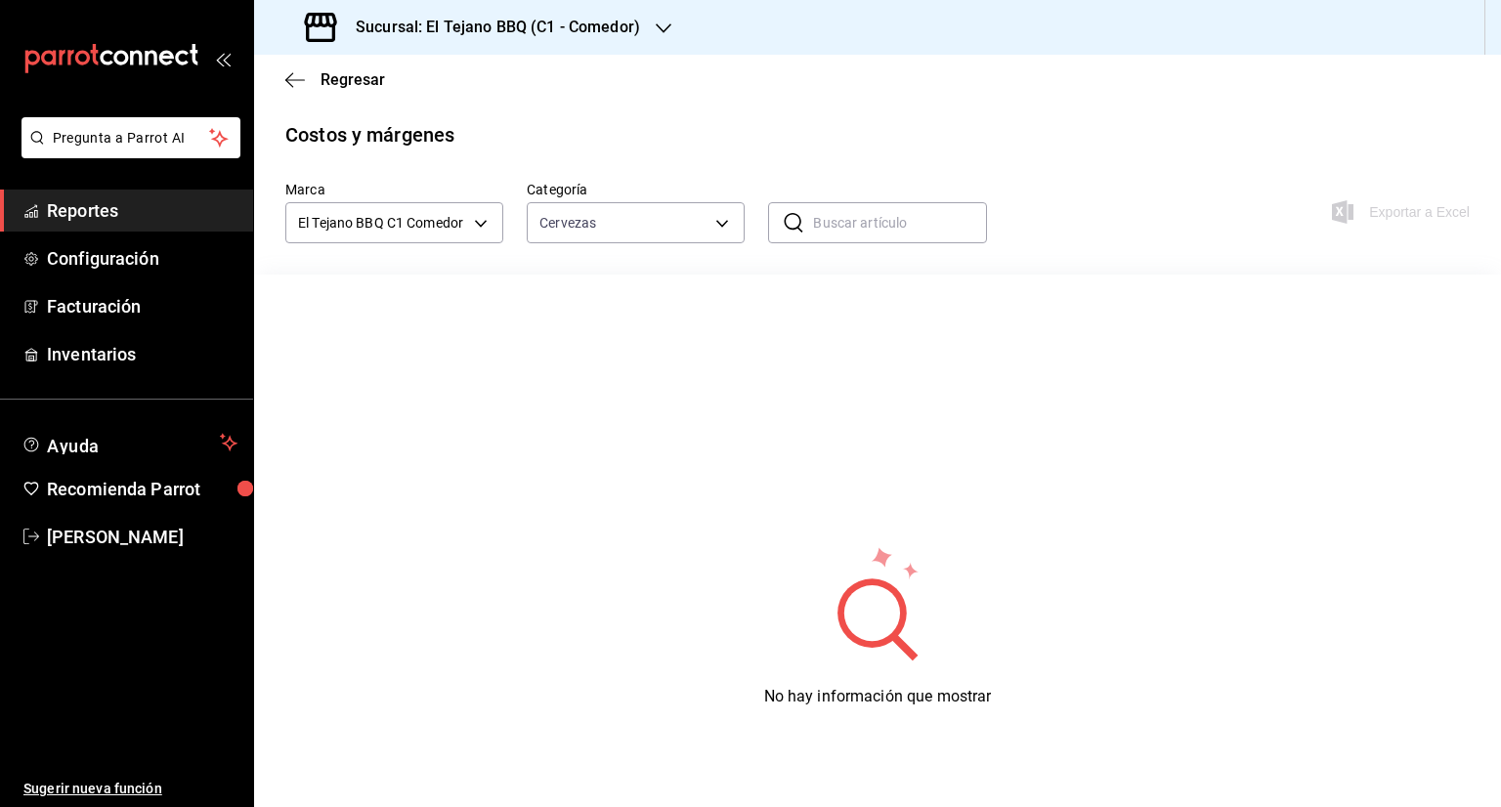
click at [95, 201] on span "Reportes" at bounding box center [142, 210] width 191 height 26
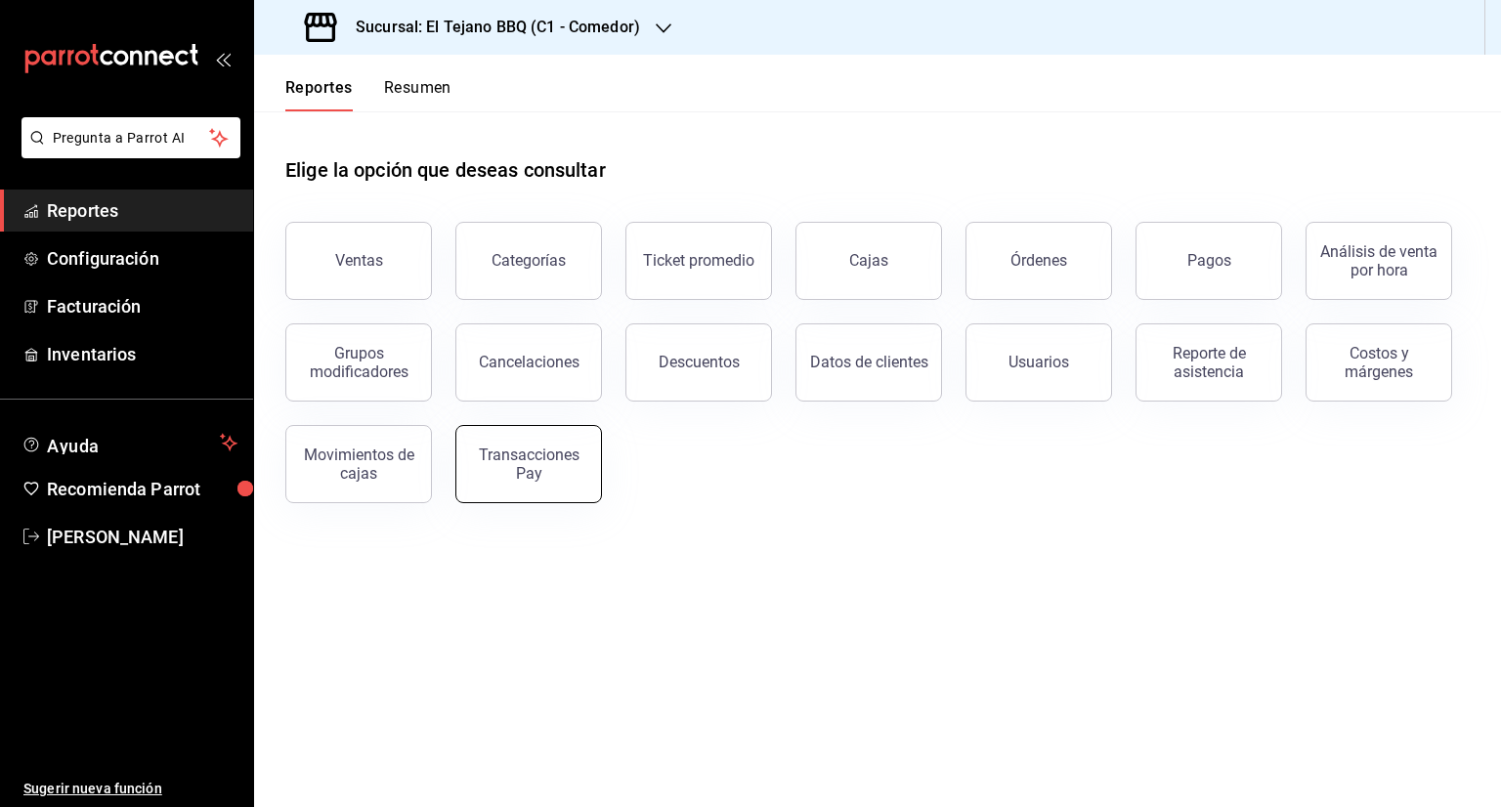
click at [504, 462] on div "Transacciones Pay" at bounding box center [528, 464] width 121 height 37
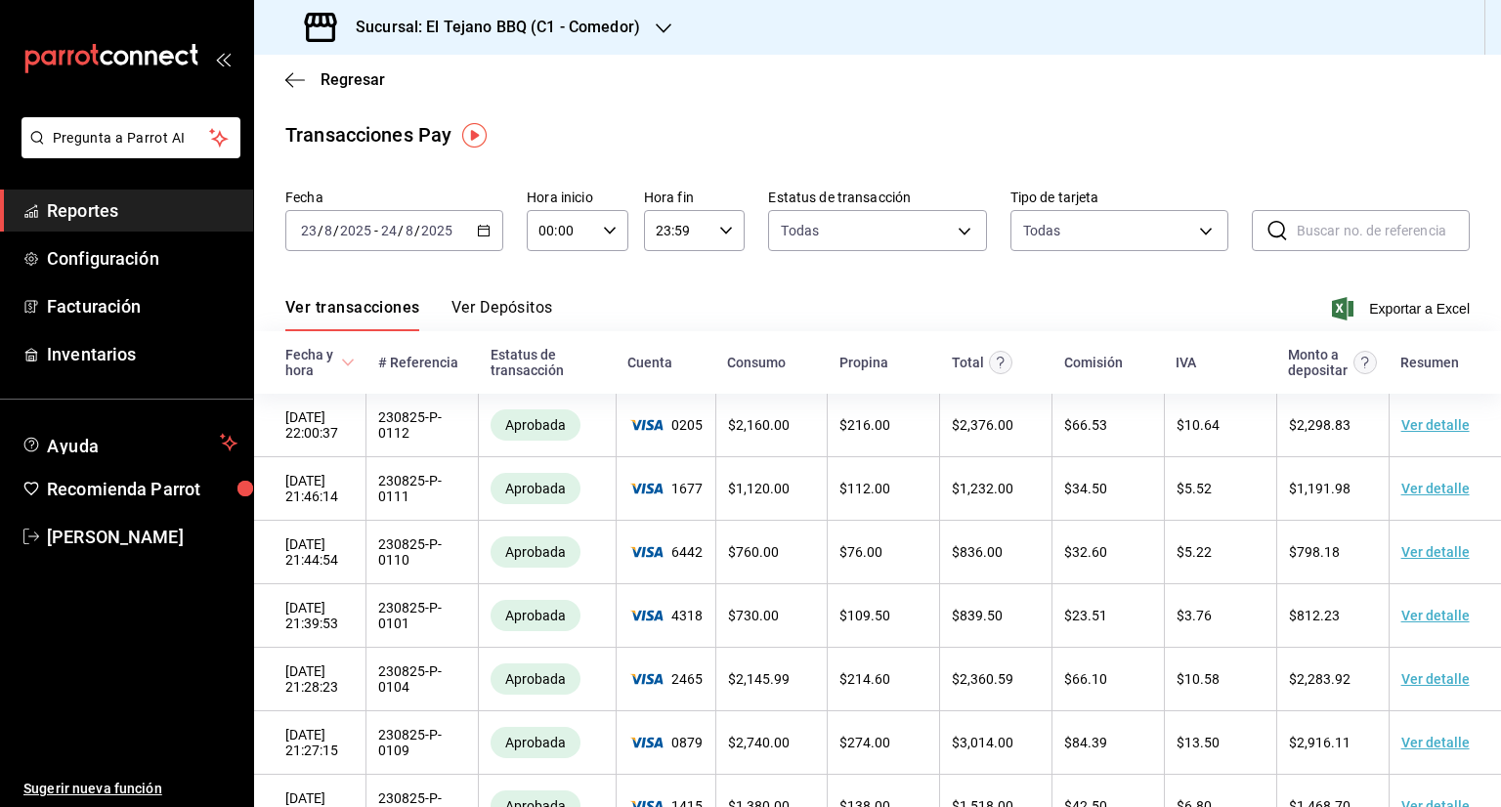
click at [110, 211] on span "Reportes" at bounding box center [142, 210] width 191 height 26
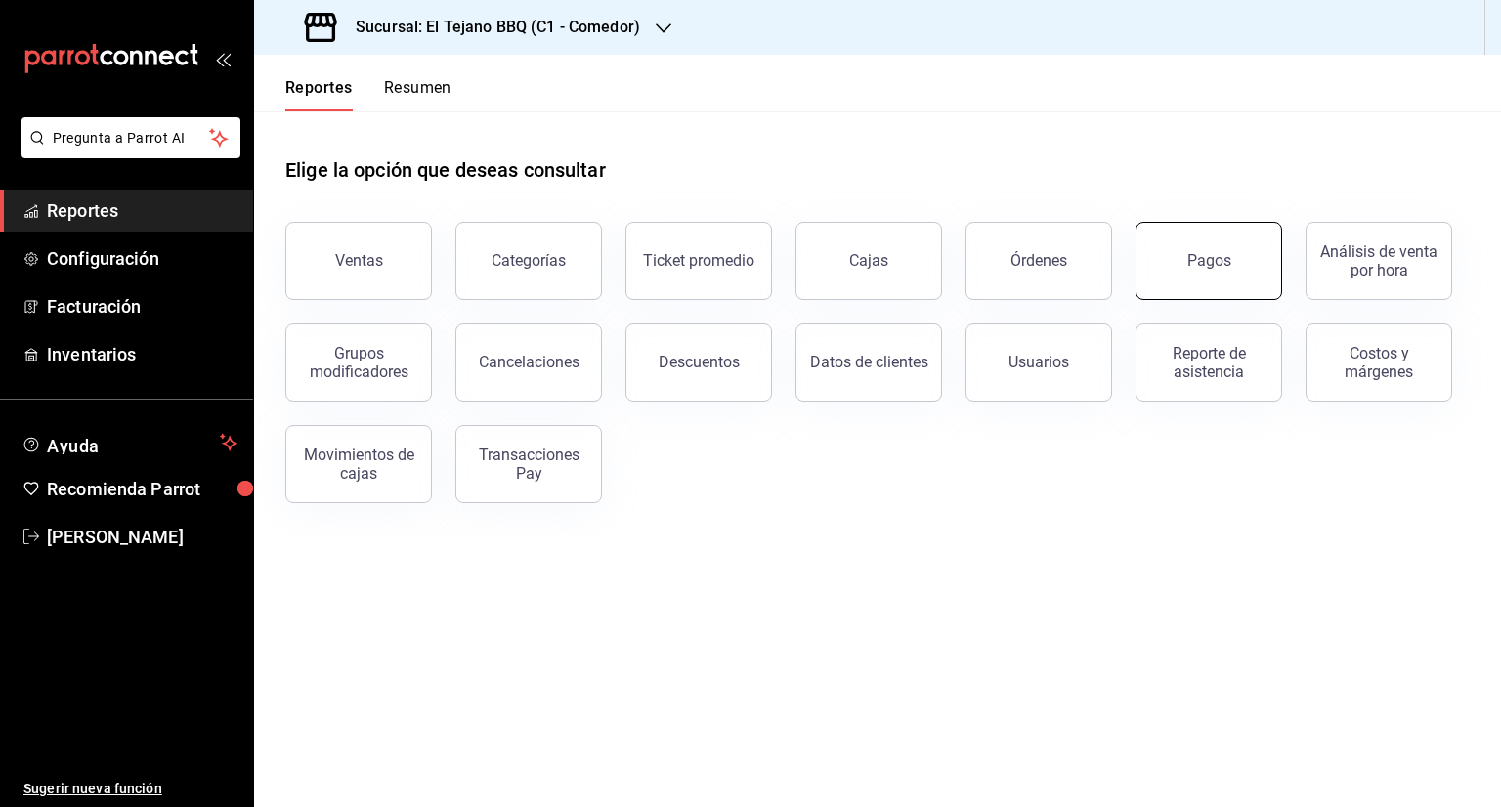
click at [1215, 230] on button "Pagos" at bounding box center [1209, 261] width 147 height 78
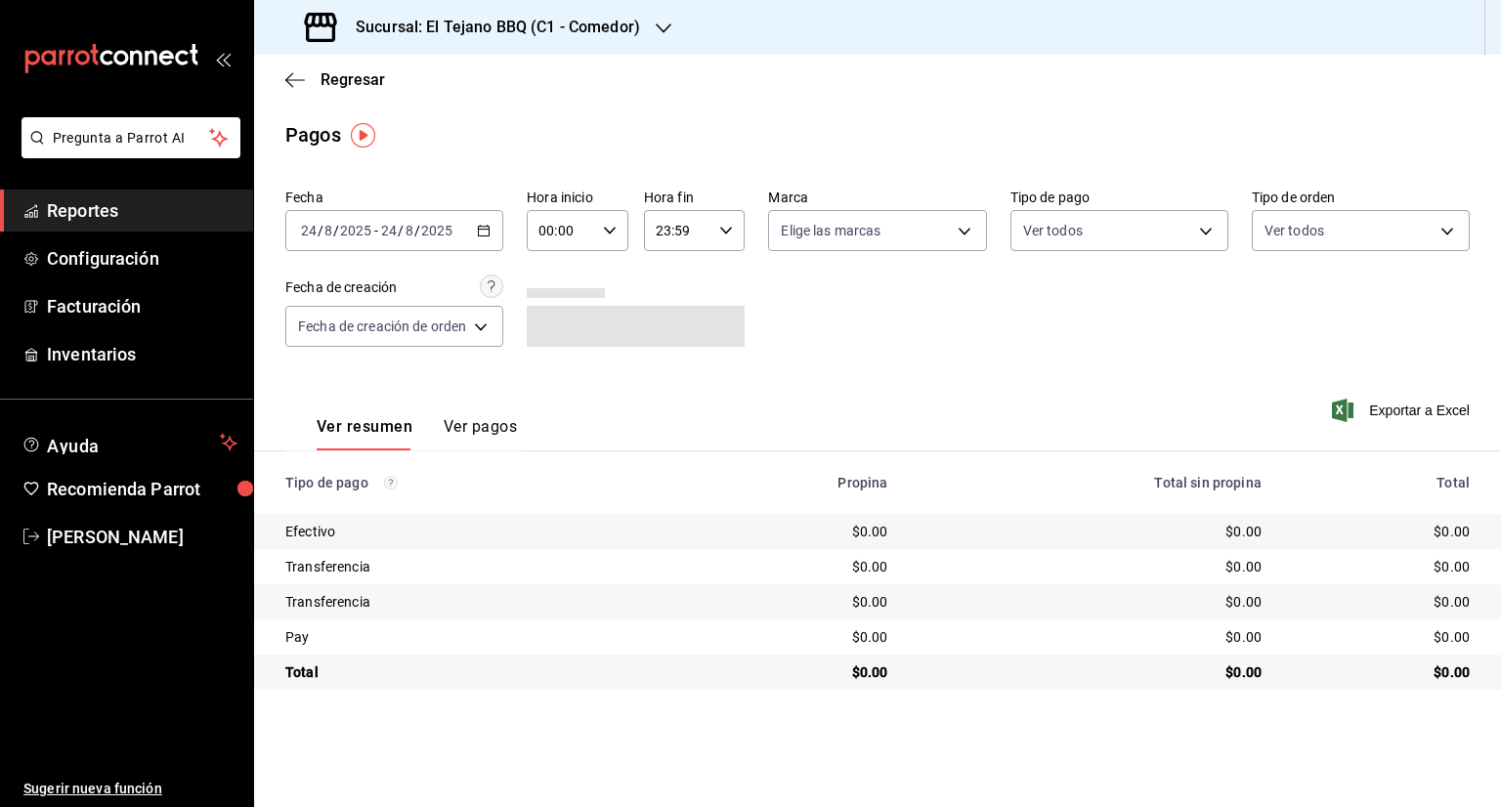
click at [489, 238] on div "[DATE] [DATE] - [DATE] [DATE]" at bounding box center [394, 230] width 218 height 41
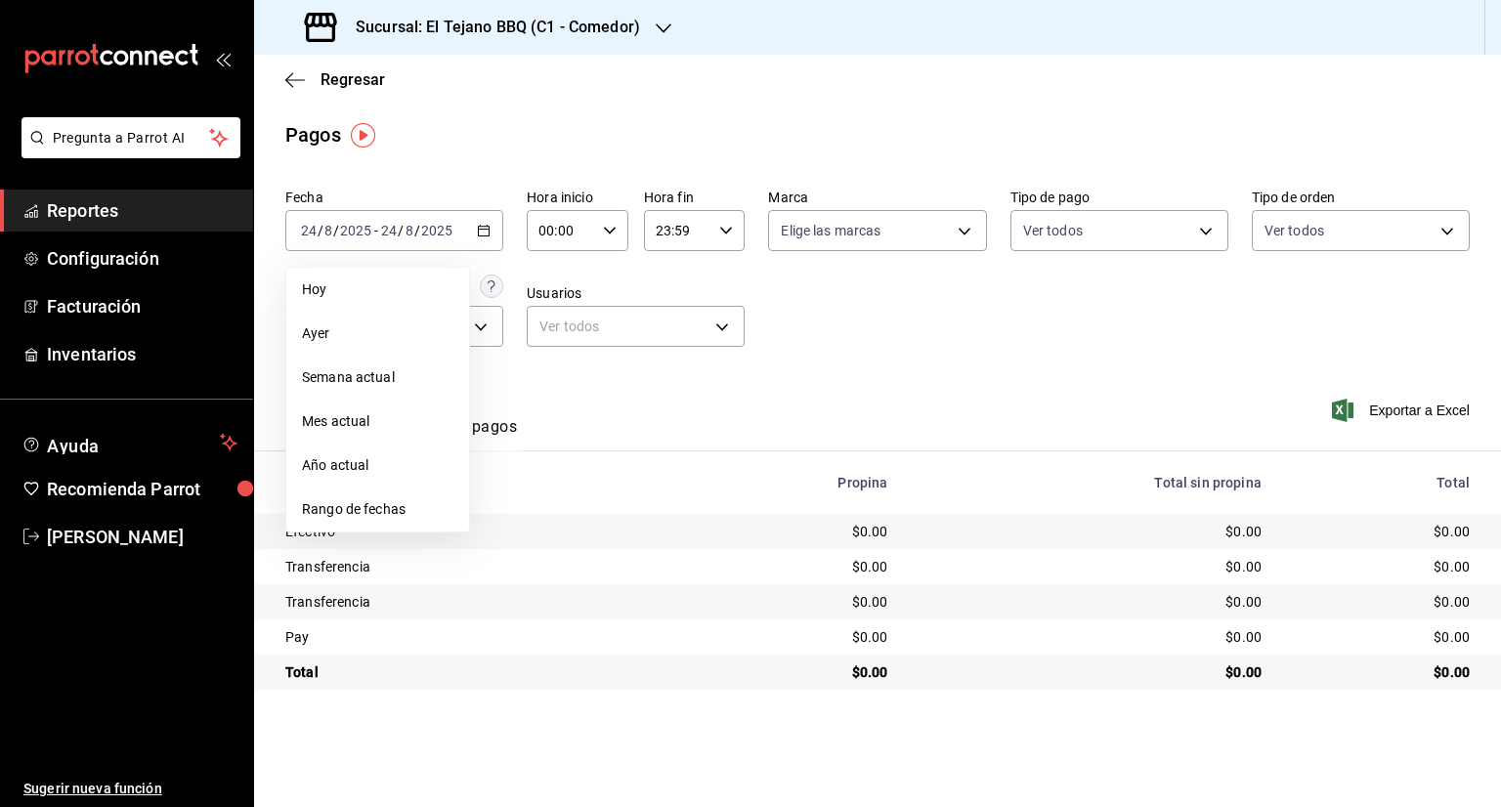
click at [390, 437] on li "Mes actual" at bounding box center [377, 422] width 183 height 44
